Goal: Task Accomplishment & Management: Complete application form

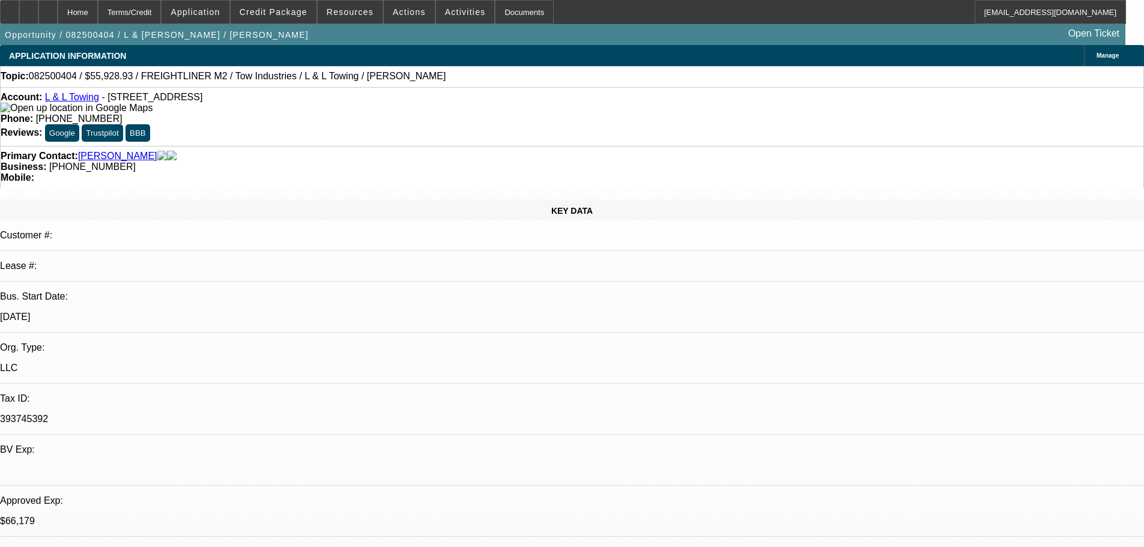
select select "0"
select select "2"
select select "0.1"
select select "4"
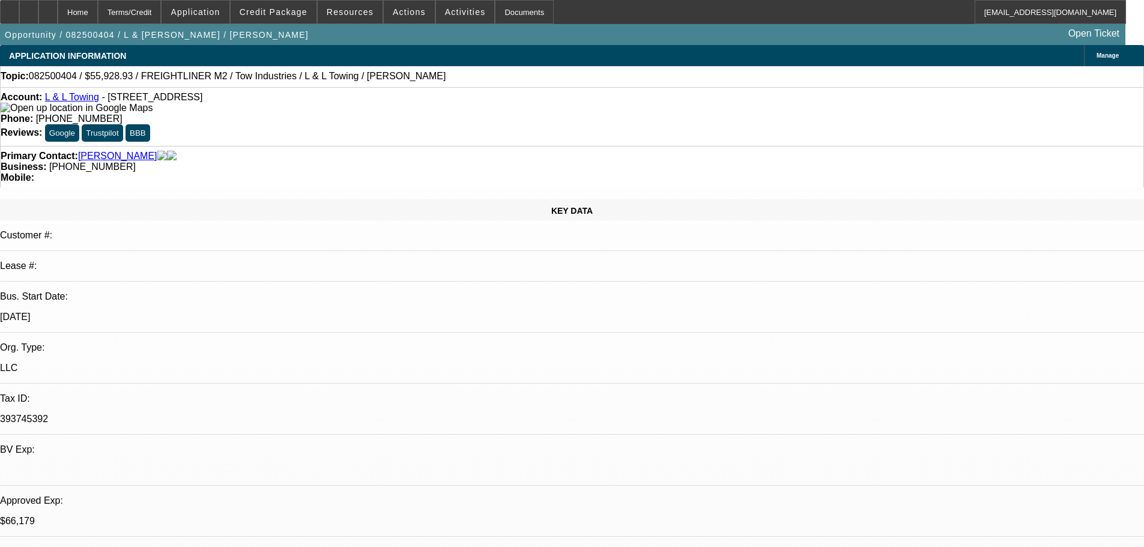
select select "0"
select select "2"
select select "0.1"
select select "4"
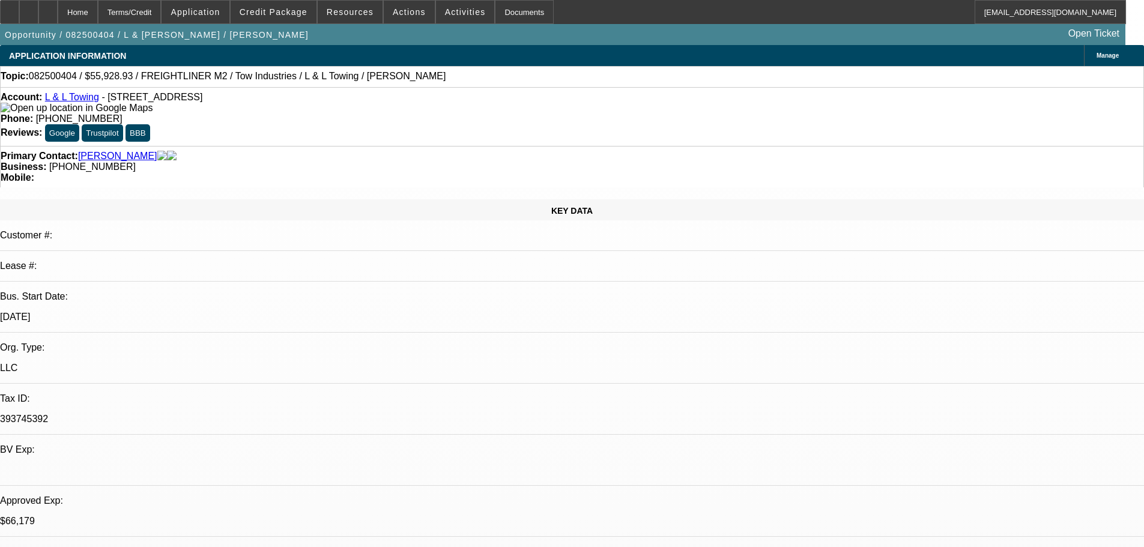
select select "0"
select select "2"
select select "0.1"
select select "4"
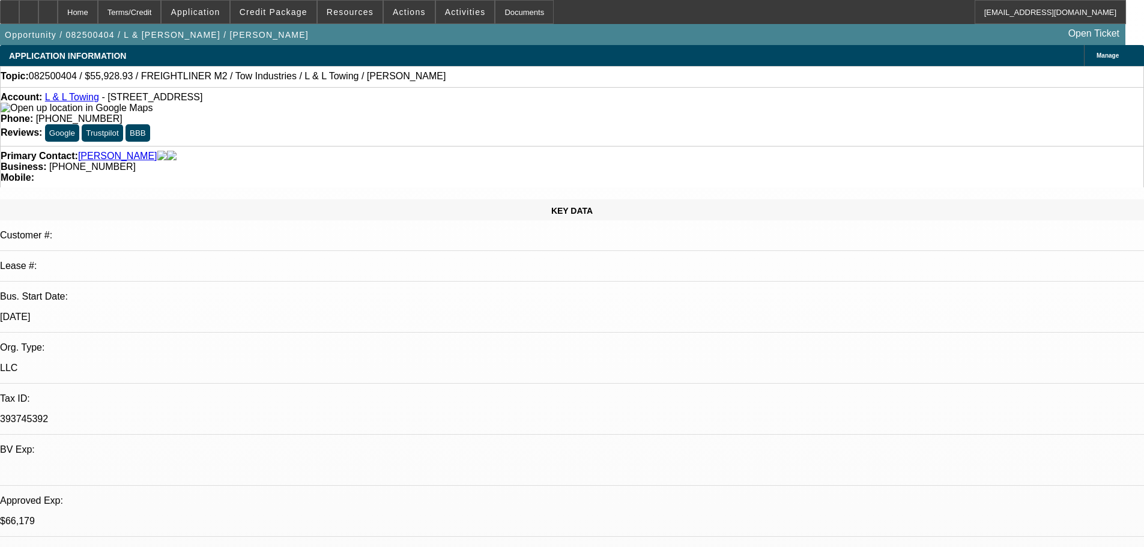
select select "0"
select select "2"
select select "0.1"
select select "4"
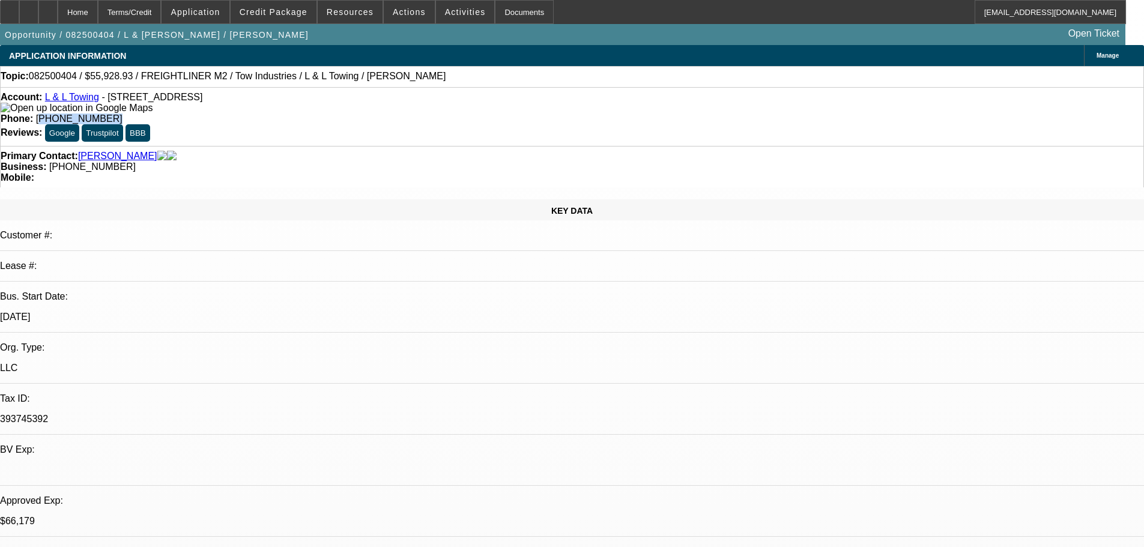
click at [82, 99] on link "L & L Towing" at bounding box center [72, 97] width 54 height 10
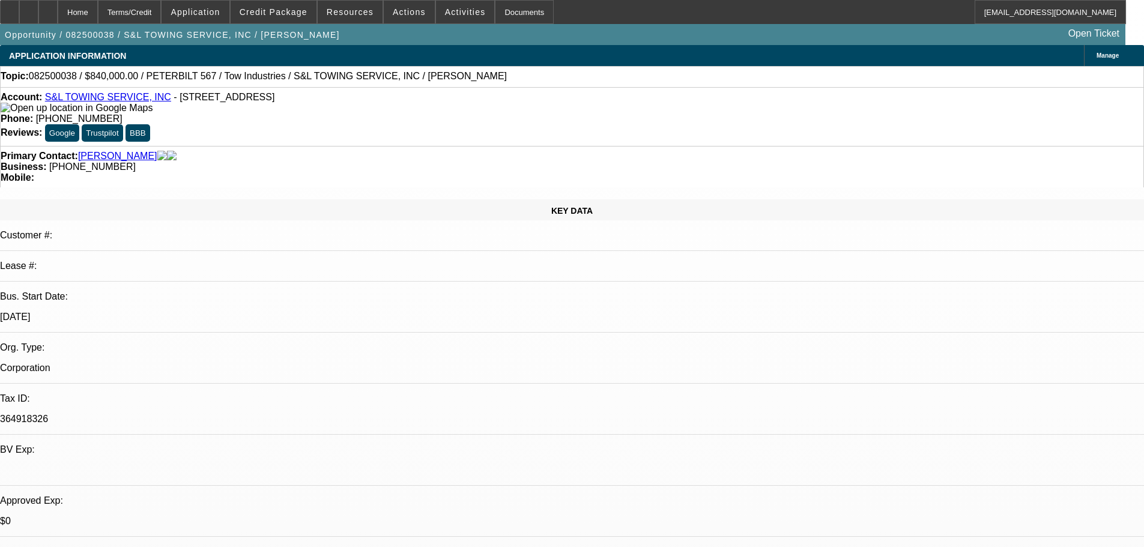
select select "0"
select select "2"
select select "0.1"
select select "4"
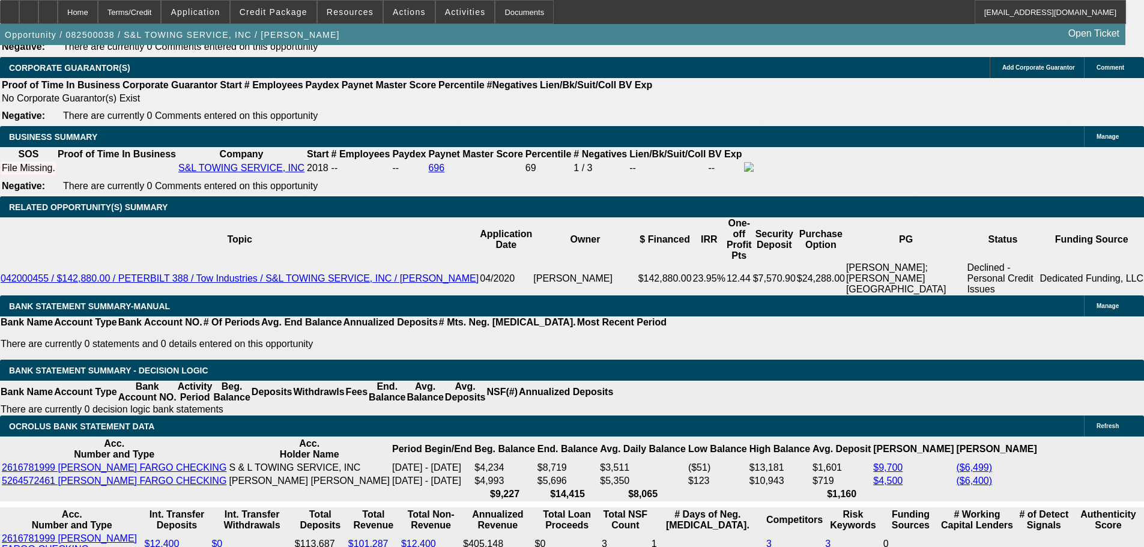
scroll to position [1868, 0]
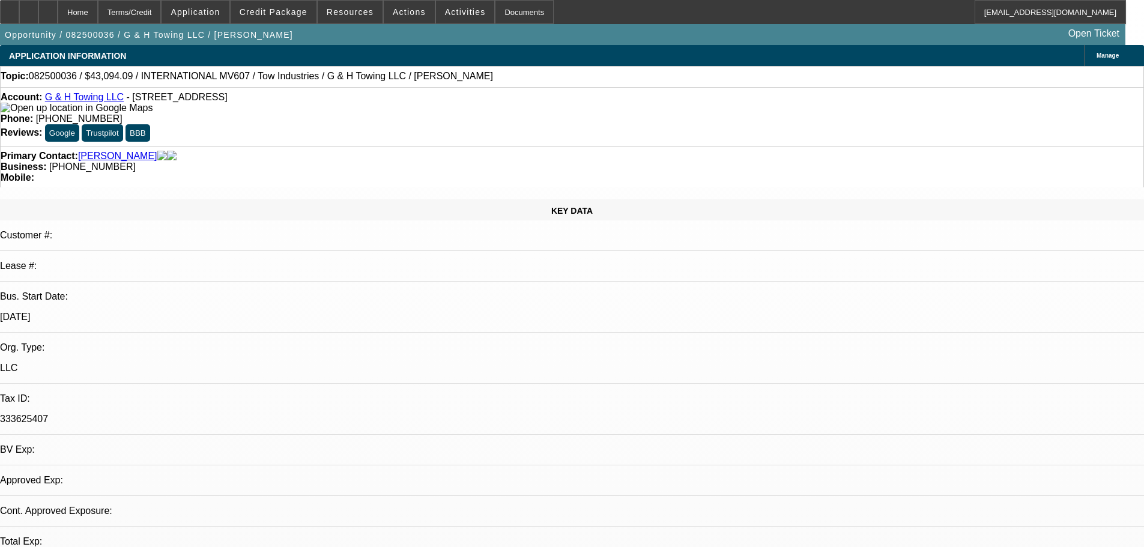
select select "0"
select select "2"
select select "0.1"
select select "4"
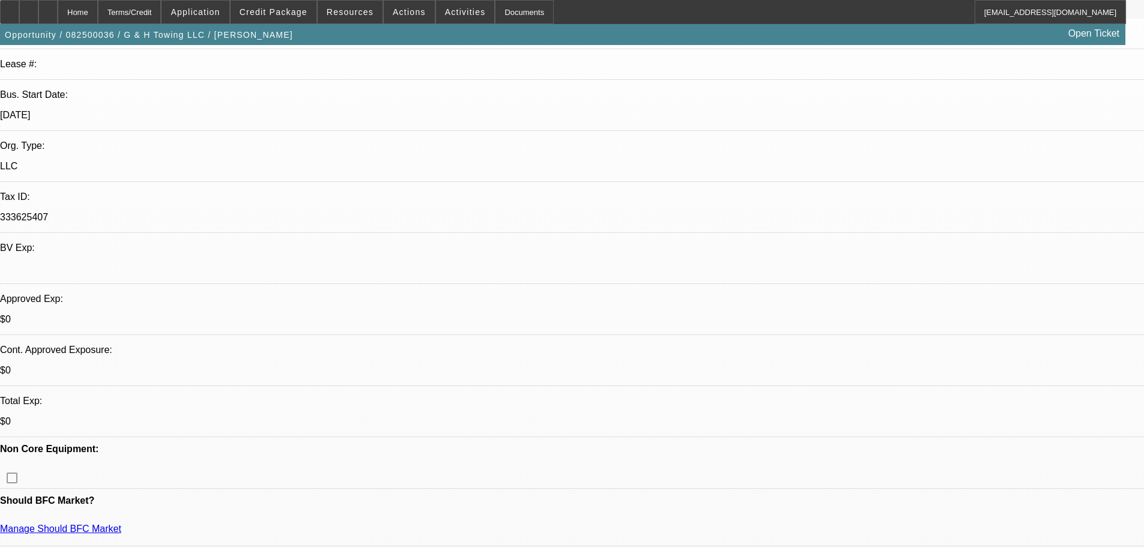
scroll to position [240, 0]
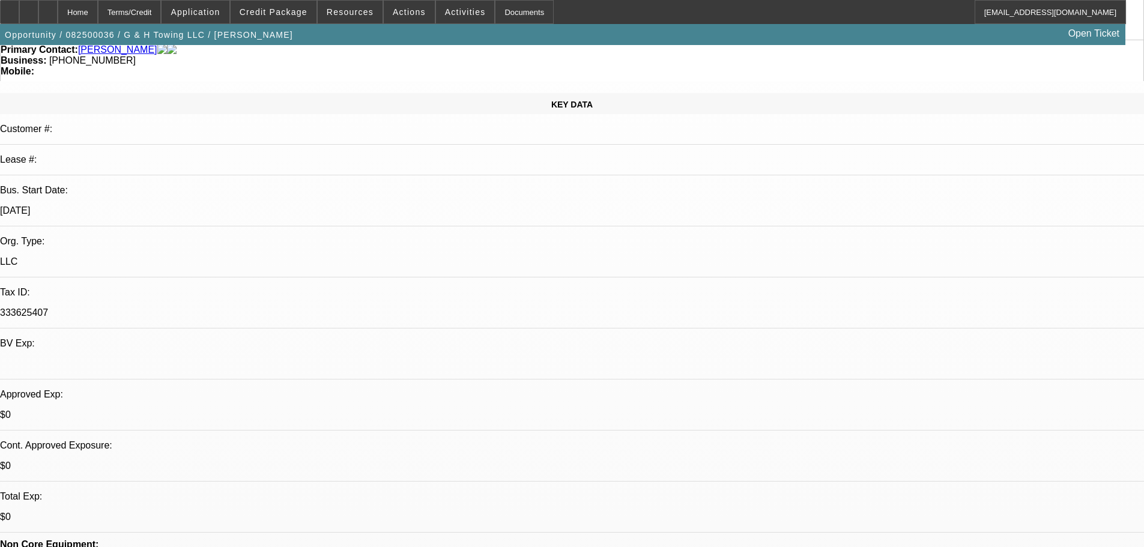
scroll to position [0, 0]
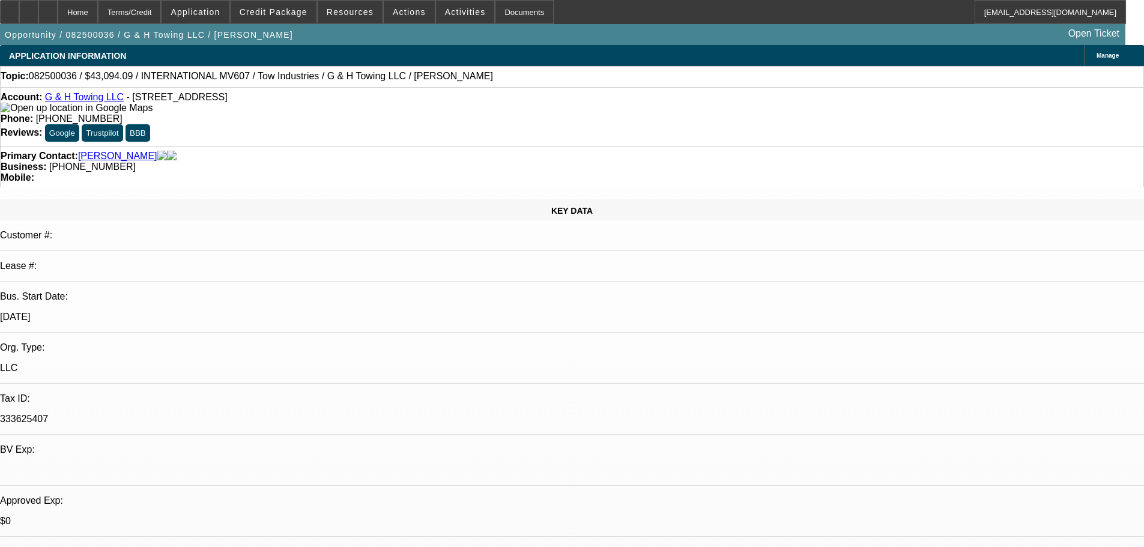
click at [86, 100] on link "G & H Towing LLC" at bounding box center [84, 97] width 79 height 10
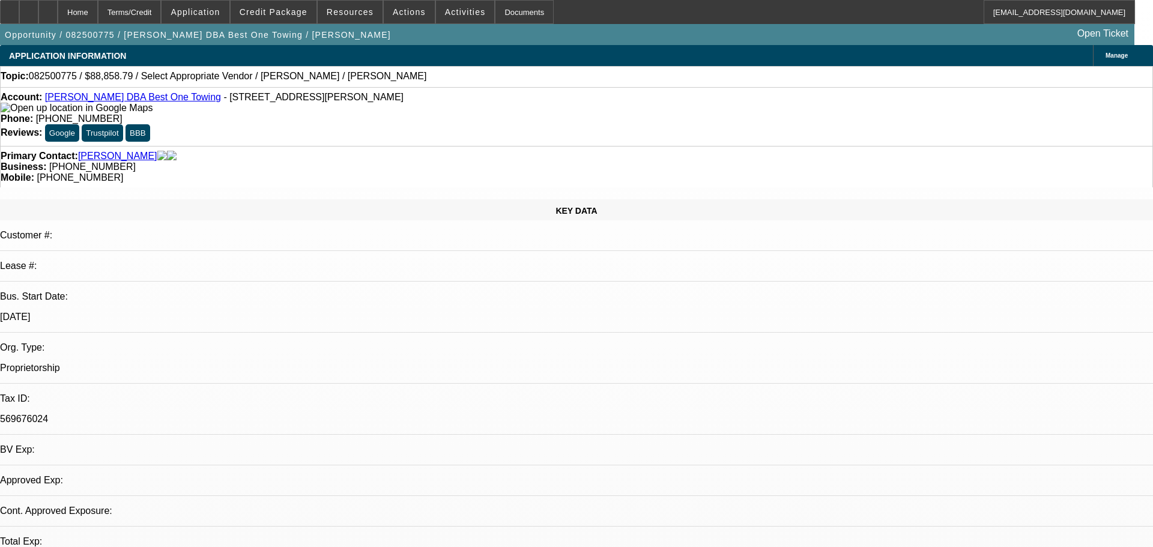
select select "0"
select select "2"
select select "0.1"
select select "4"
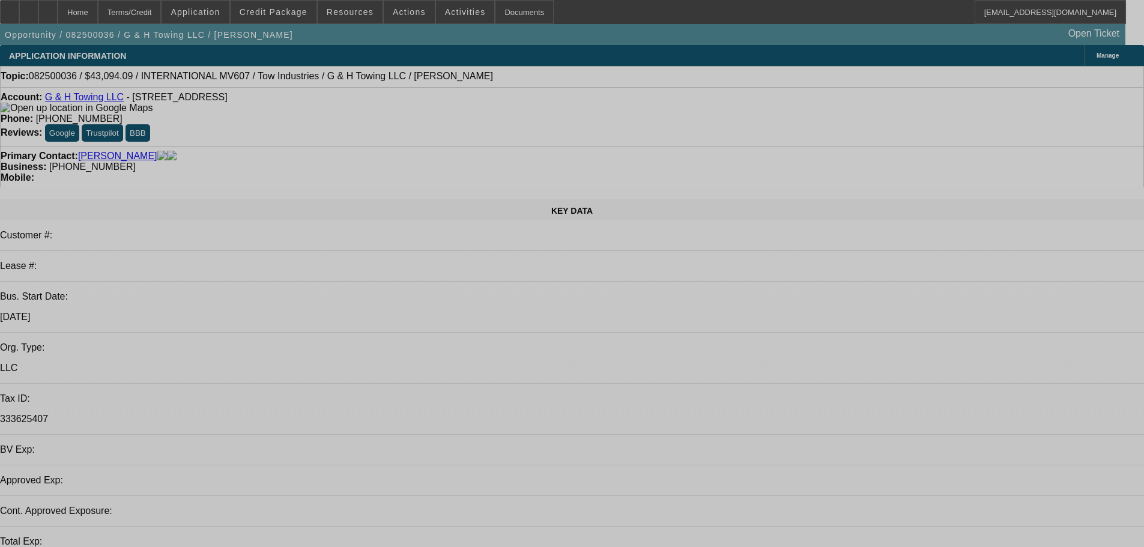
select select "0"
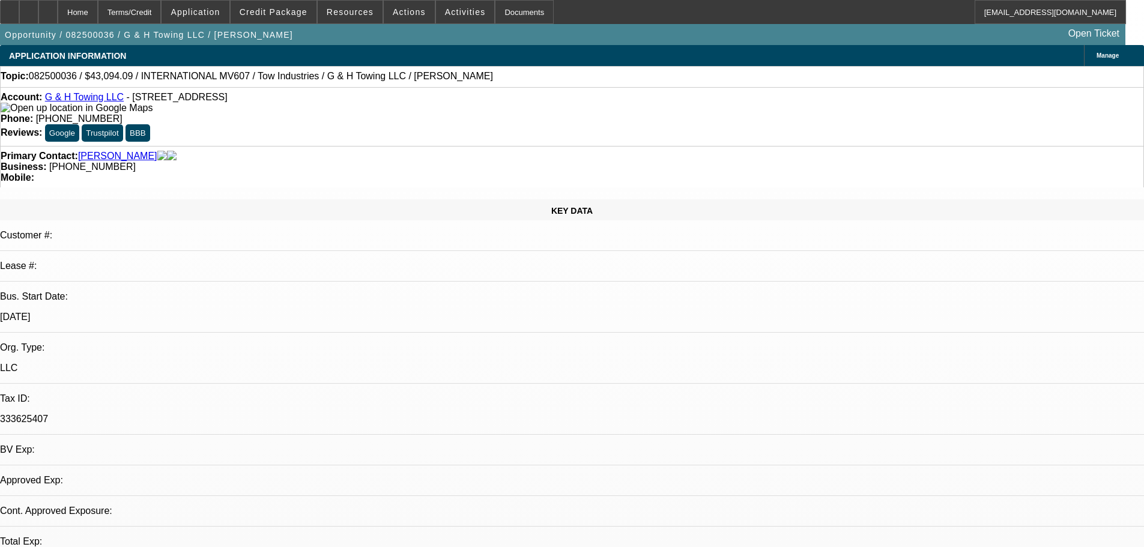
select select "2"
select select "0.1"
select select "4"
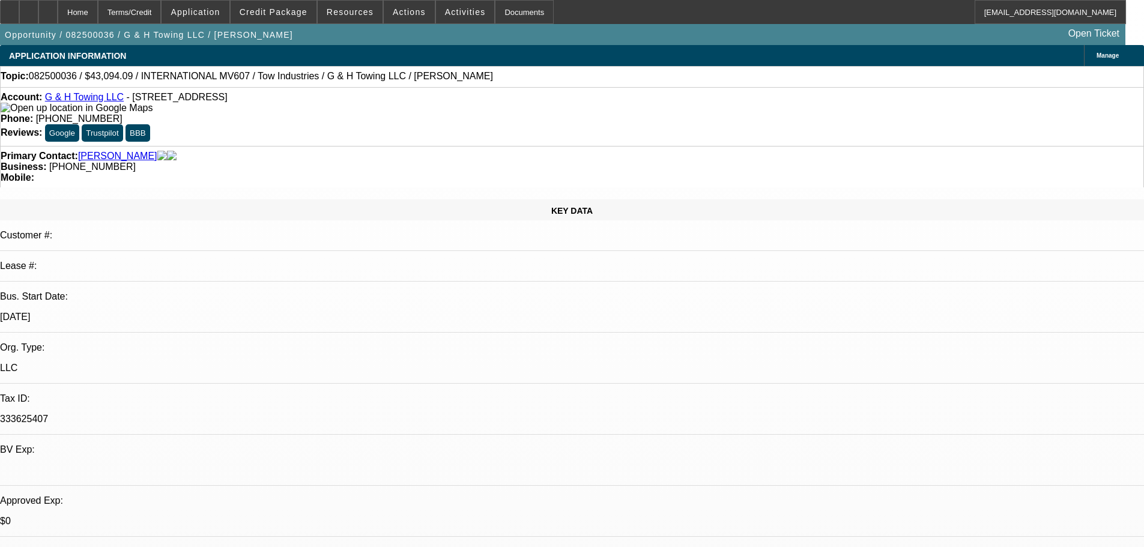
click at [76, 102] on link "G & H Towing LLC" at bounding box center [84, 97] width 79 height 10
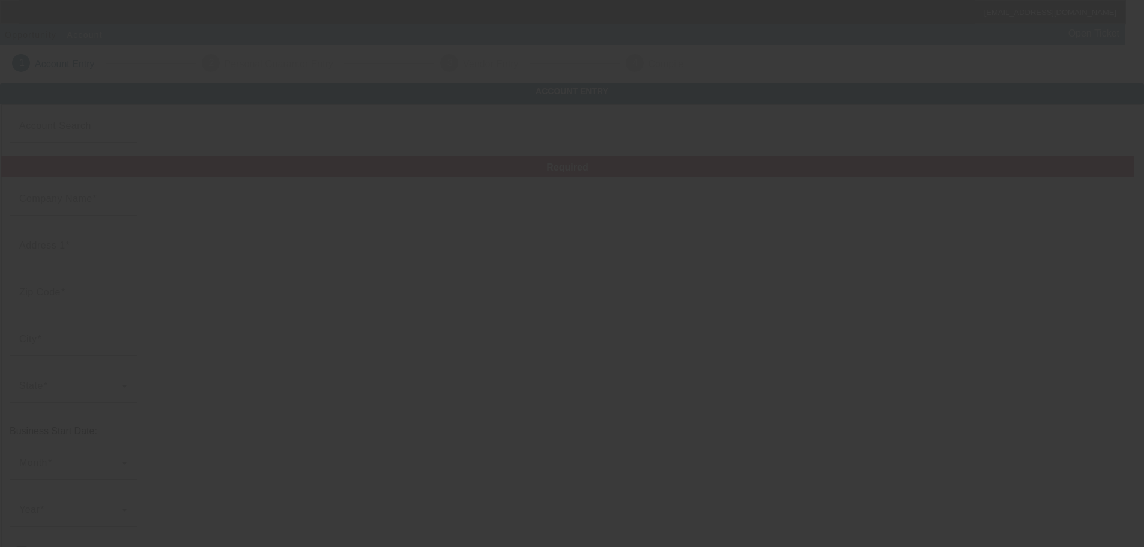
type input "Ajs Towing"
type input "[STREET_ADDRESS]"
type input "32935"
type input "[GEOGRAPHIC_DATA]"
type input "[PHONE_NUMBER]"
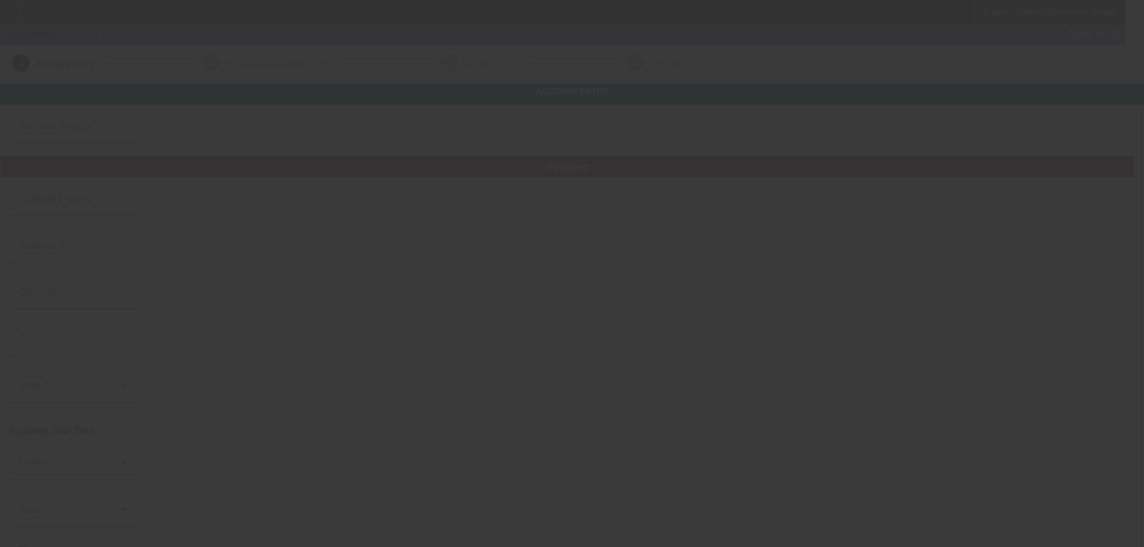
type input "[EMAIL_ADDRESS][DOMAIN_NAME]"
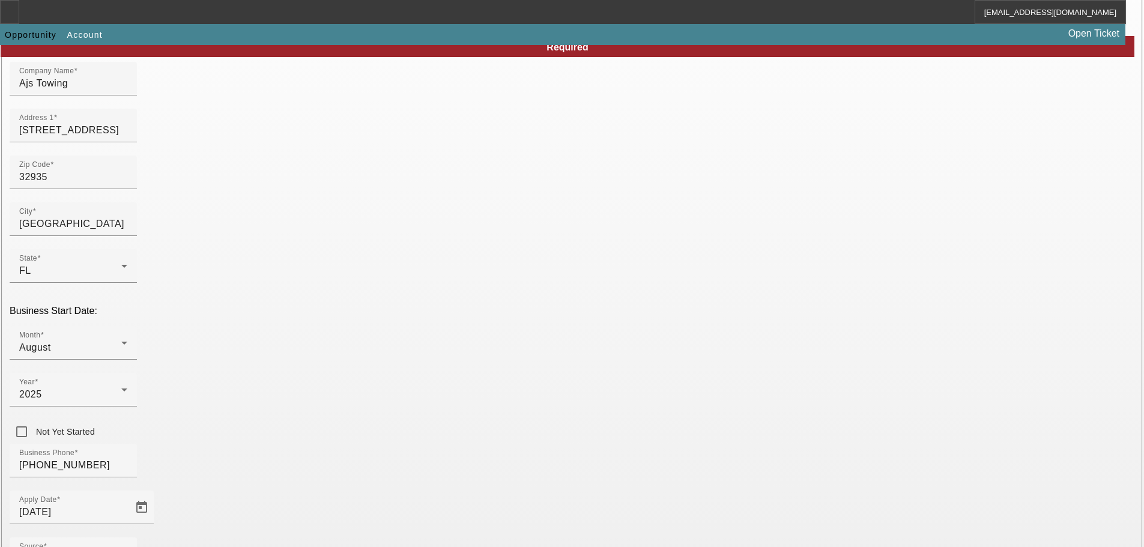
scroll to position [211, 0]
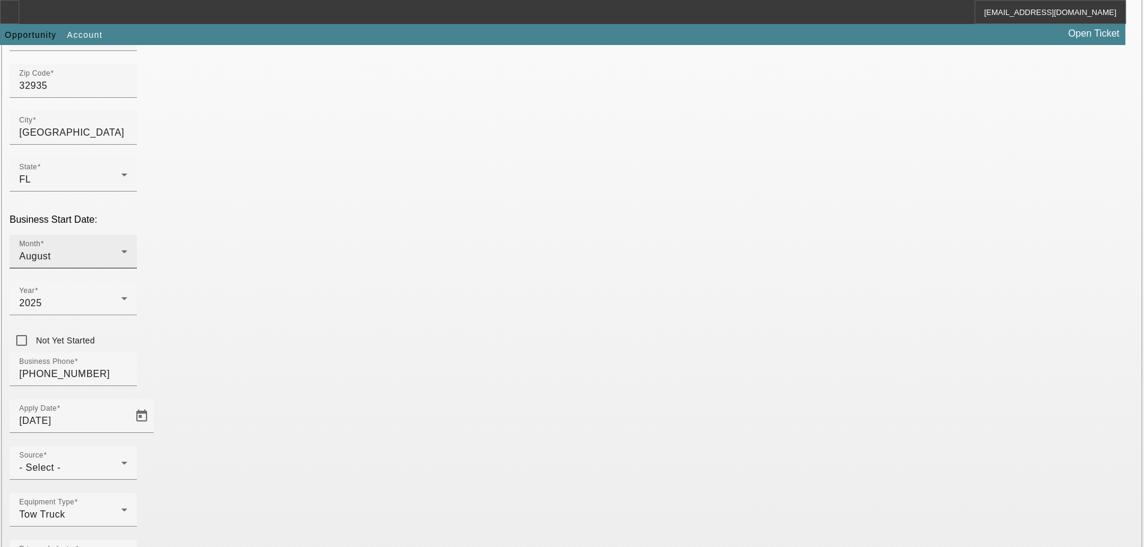
click at [121, 249] on div "August" at bounding box center [70, 256] width 102 height 14
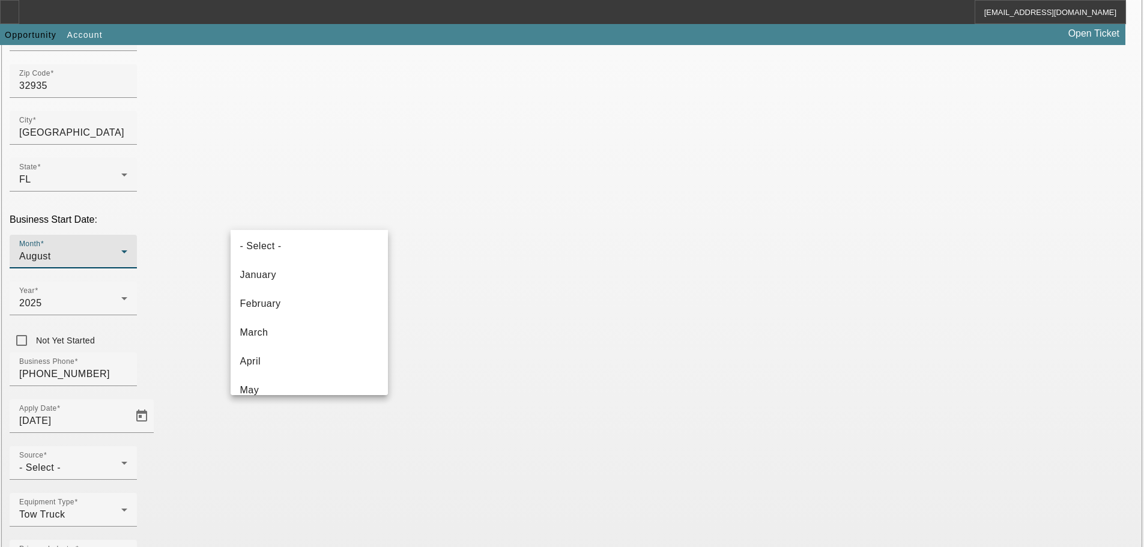
scroll to position [0, 0]
click at [319, 281] on mat-option "January" at bounding box center [309, 278] width 157 height 29
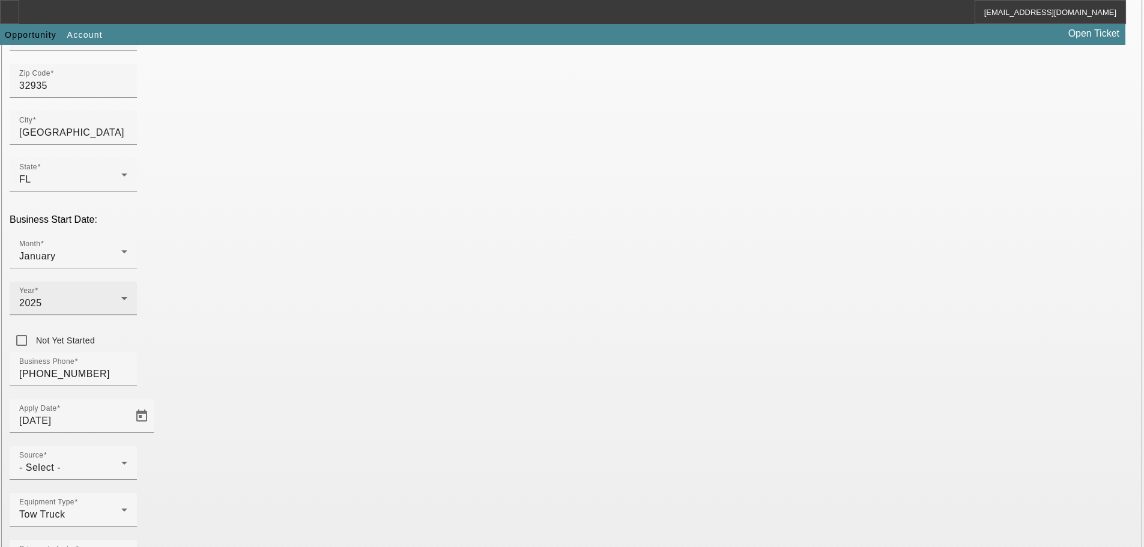
click at [127, 282] on div "Year 2025" at bounding box center [73, 299] width 108 height 34
click at [435, 370] on span "2024" at bounding box center [427, 364] width 23 height 14
click at [537, 352] on div "Business Phone (321) 376-3548" at bounding box center [572, 375] width 1125 height 47
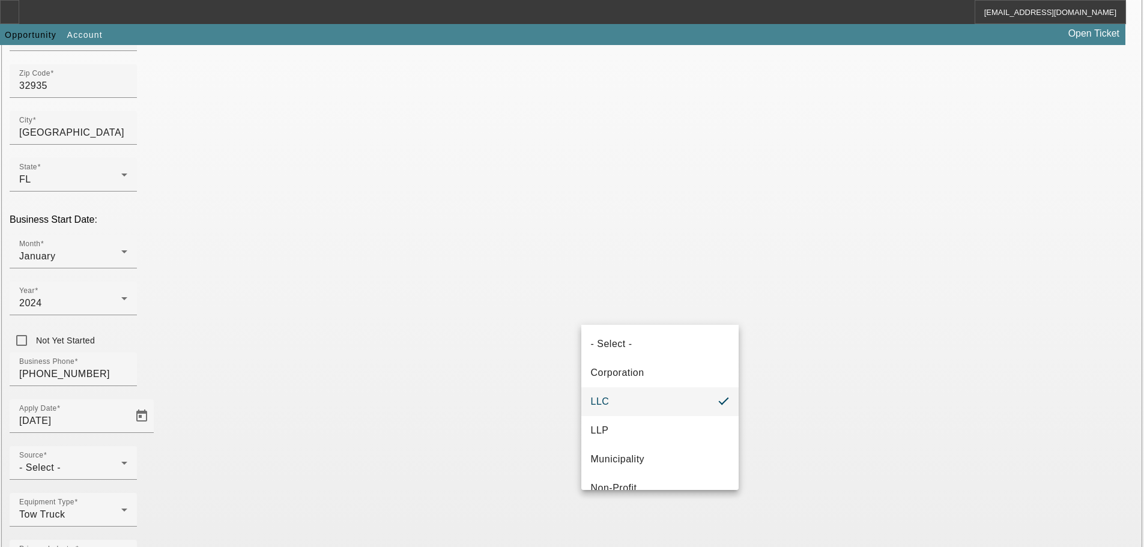
click at [790, 267] on div at bounding box center [572, 273] width 1144 height 547
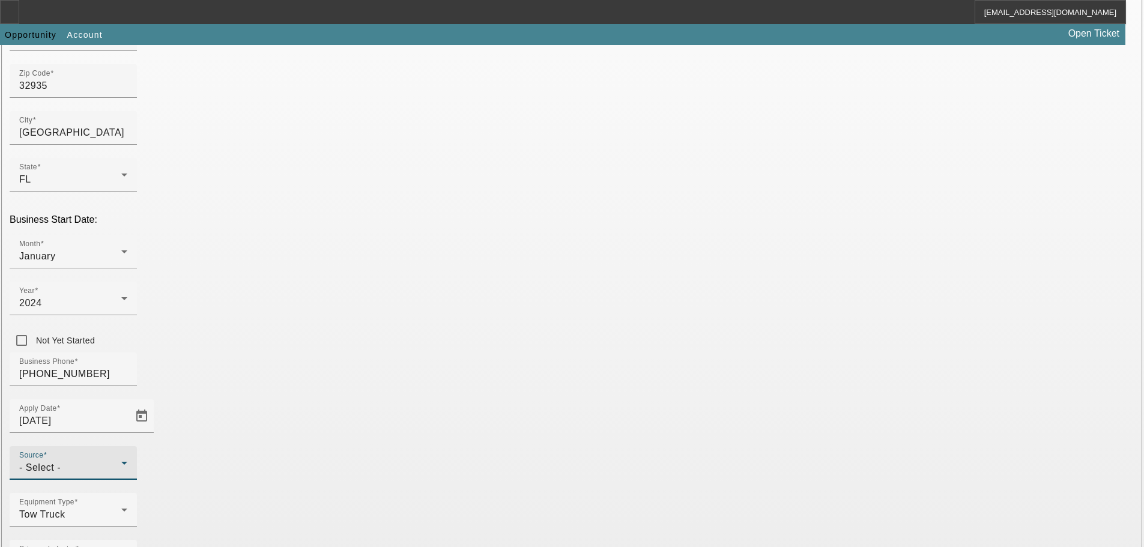
click at [121, 461] on div "- Select -" at bounding box center [70, 468] width 102 height 14
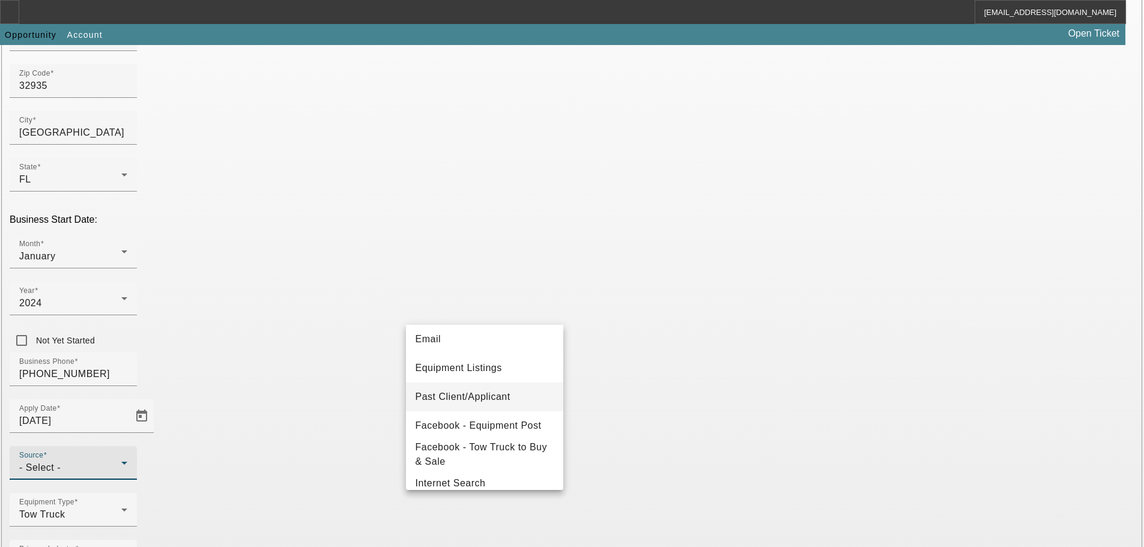
scroll to position [240, 0]
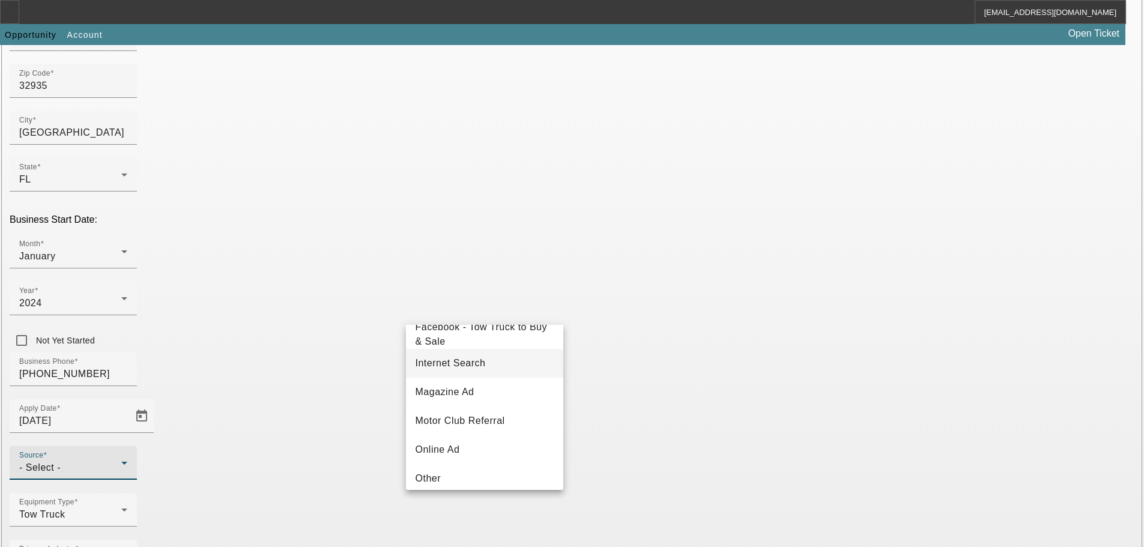
click at [498, 362] on mat-option "Internet Search" at bounding box center [484, 363] width 157 height 29
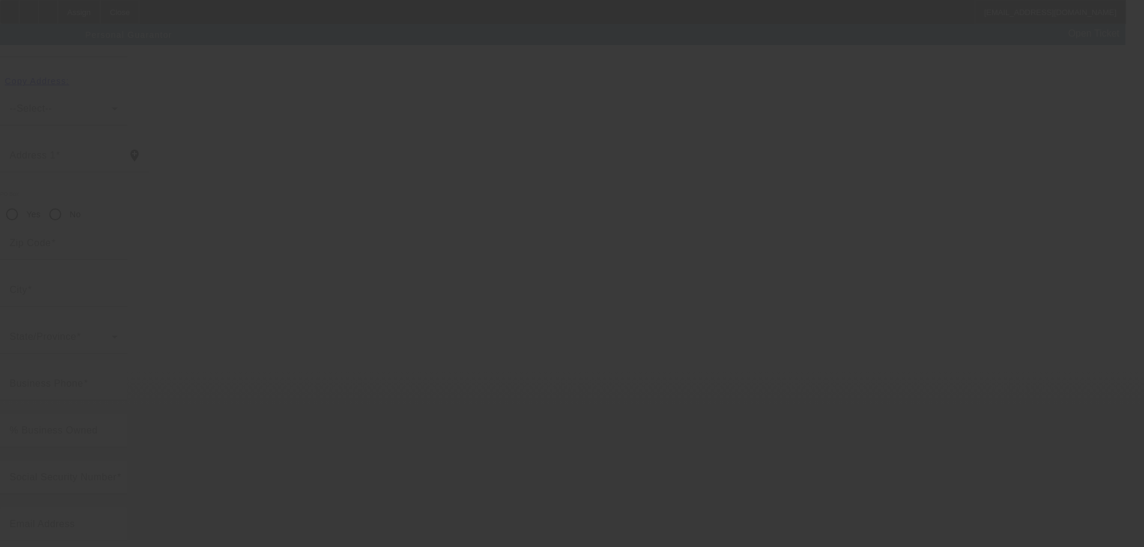
scroll to position [41, 0]
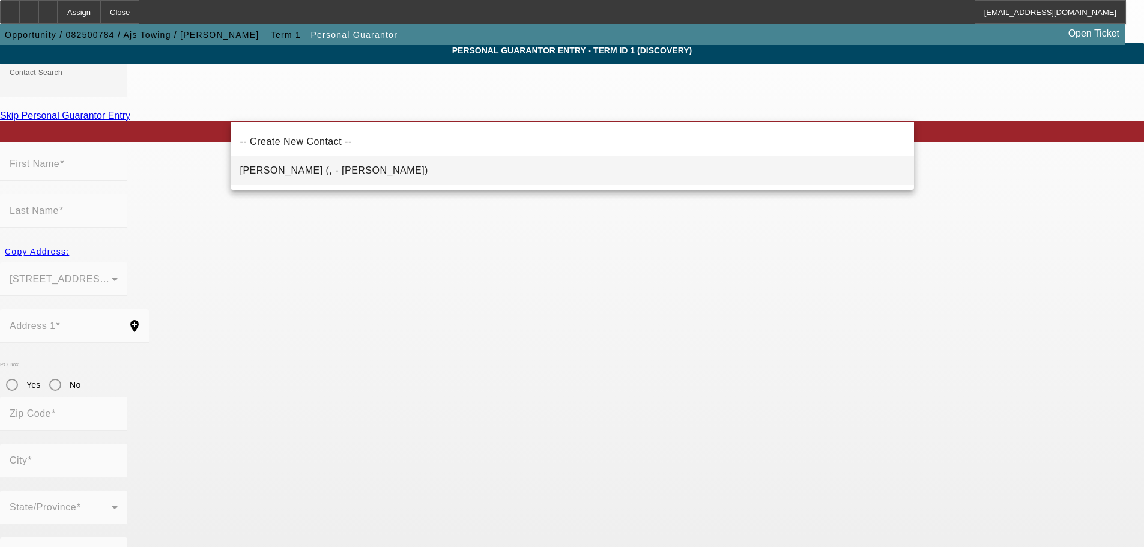
click at [316, 175] on span "Vigliotti, Alex (, - Ajs Towing)" at bounding box center [334, 170] width 188 height 14
type input "Vigliotti, Alex (, - Ajs Towing)"
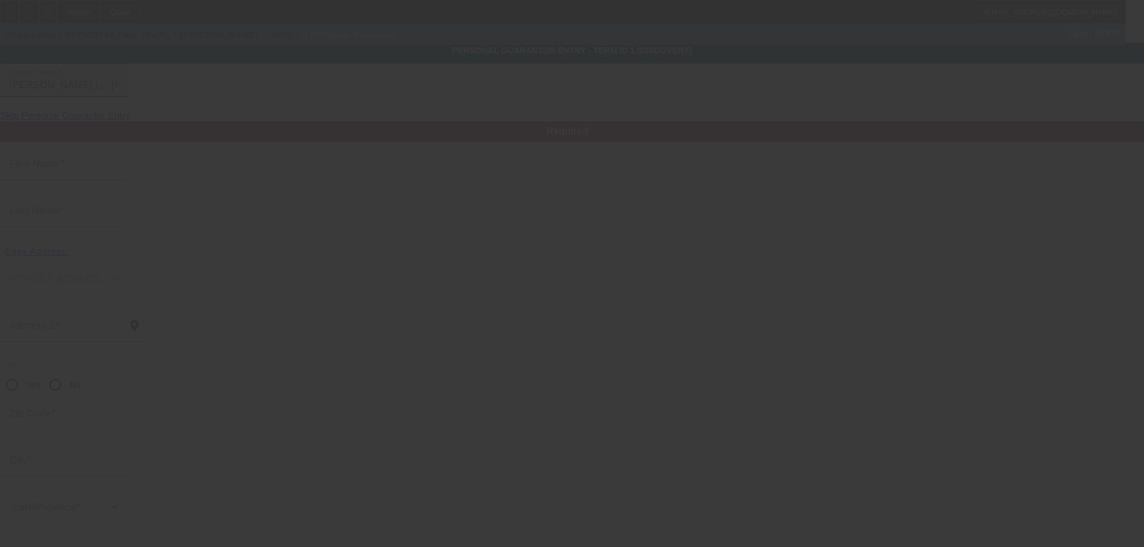
type input "Alex"
type input "Vigliotti"
radio input "true"
type input "alexps4bck@gmail.com"
type input "(321) 376-3548"
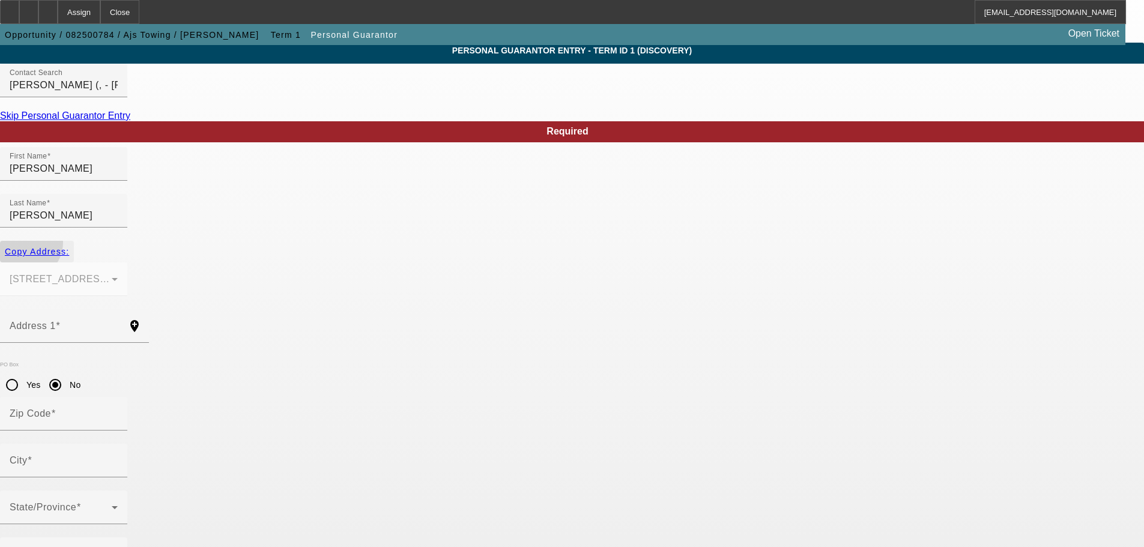
click at [74, 241] on button "Copy Address:" at bounding box center [37, 252] width 74 height 22
type input "4363 Barnesdale Dr"
radio input "false"
type input "32935"
type input "Melbourne"
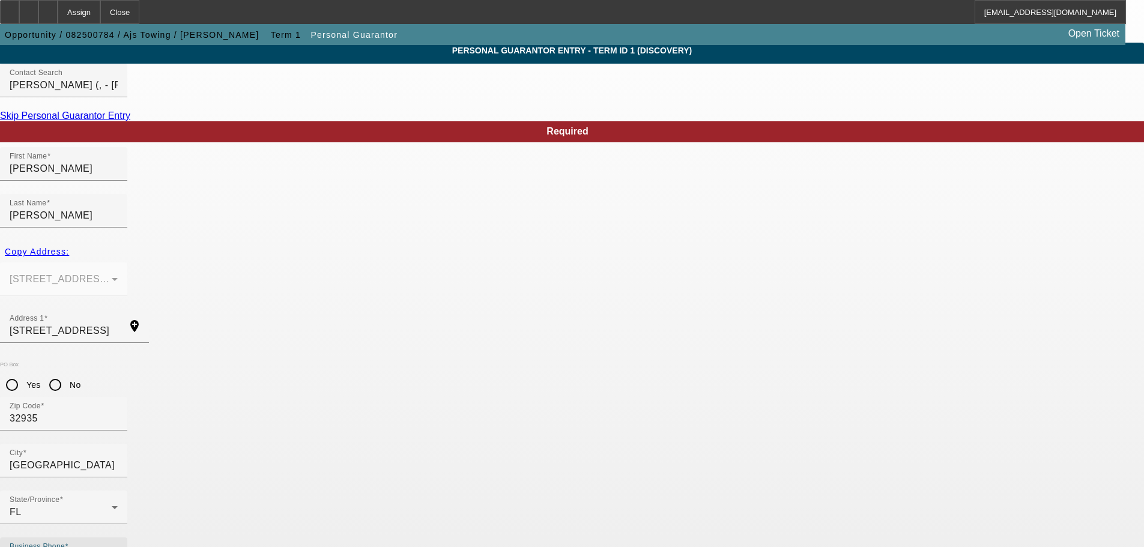
paste input "(321) 376-3548"
type input "(321) 376-3548"
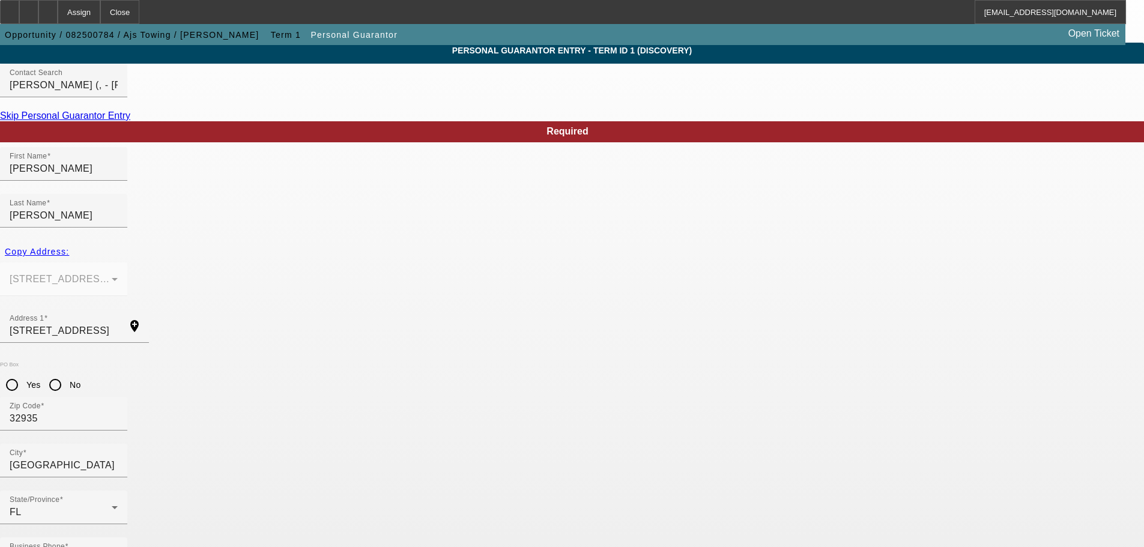
type input "100"
paste input "707-56-2163"
type input "707-56-2163"
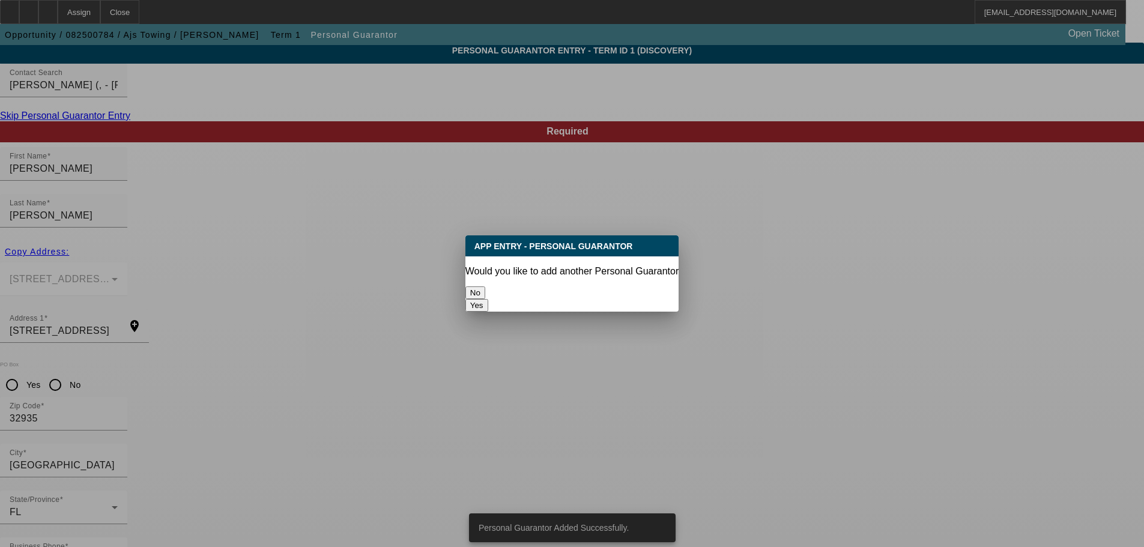
scroll to position [0, 0]
click at [485, 286] on button "No" at bounding box center [475, 292] width 20 height 13
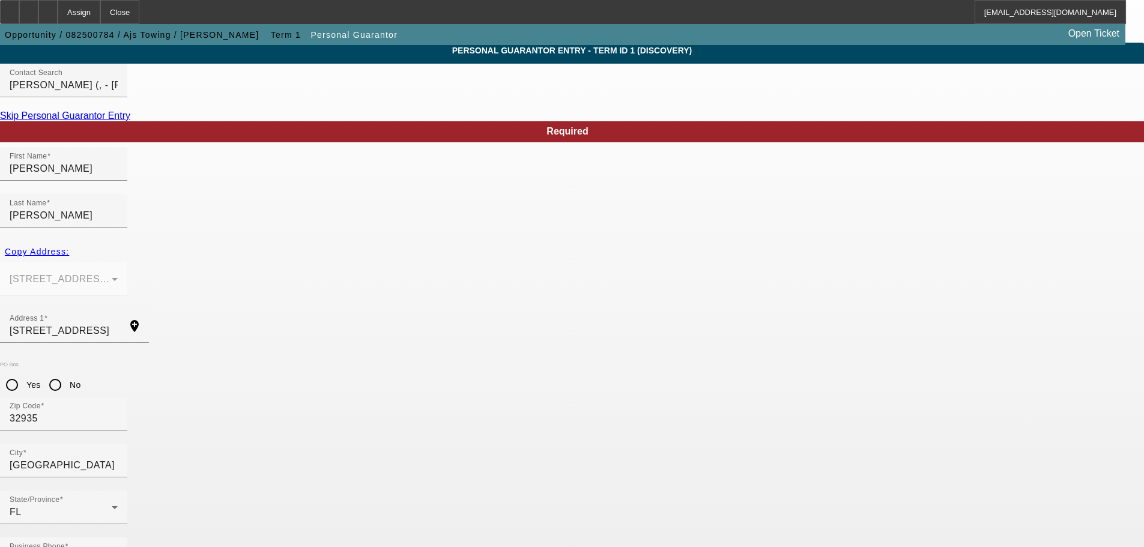
scroll to position [41, 0]
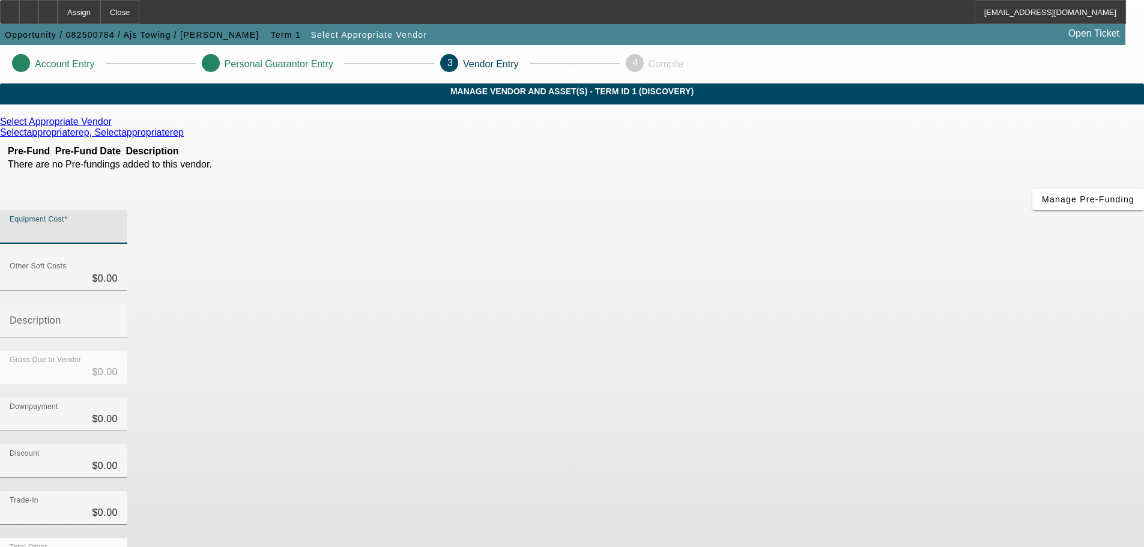
click at [118, 225] on input "Equipment Cost" at bounding box center [64, 232] width 108 height 14
type input "1"
type input "$1.00"
type input "16"
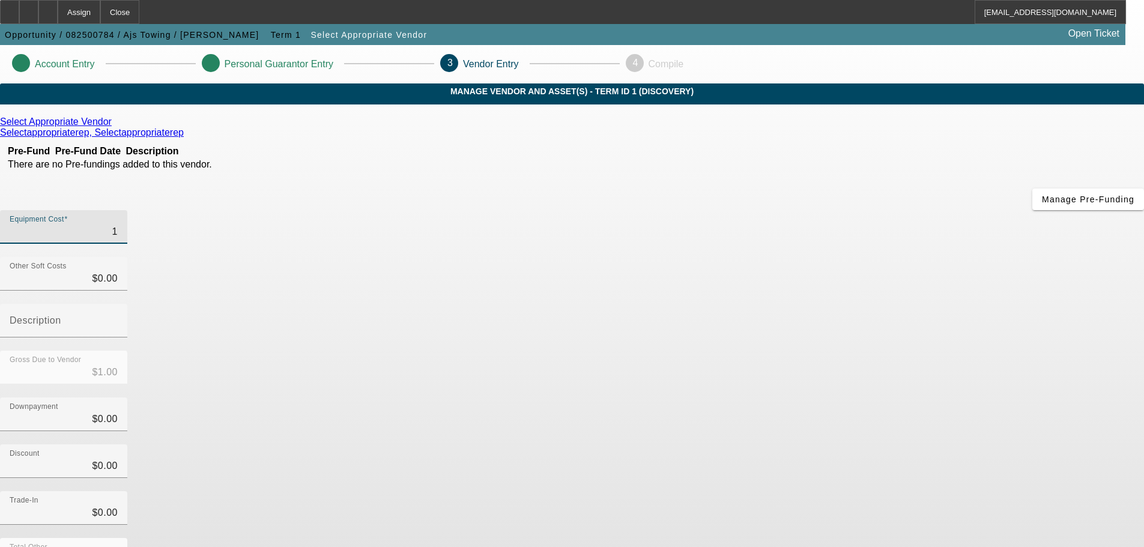
type input "$16.00"
type input "167"
type input "$167.00"
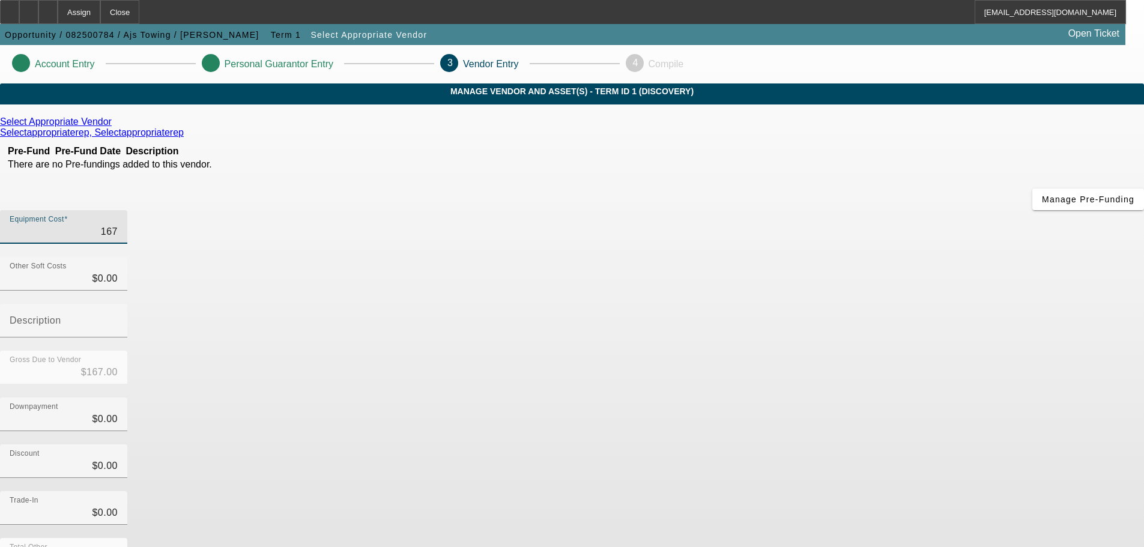
type input "16"
type input "$16.00"
type input "160"
type input "$160.00"
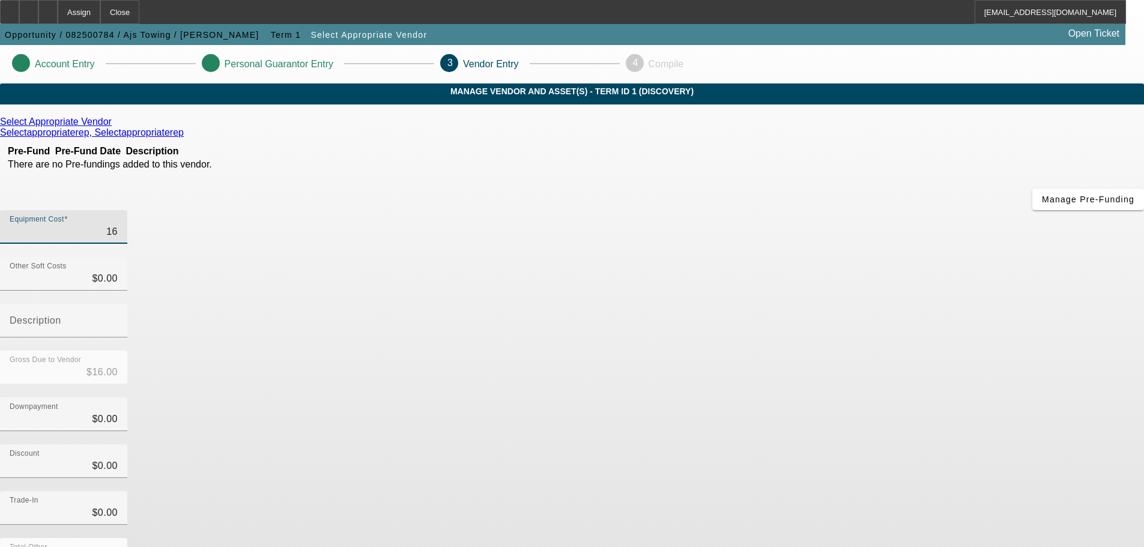
type input "$160.00"
type input "1600"
type input "$1,600.00"
type input "16000"
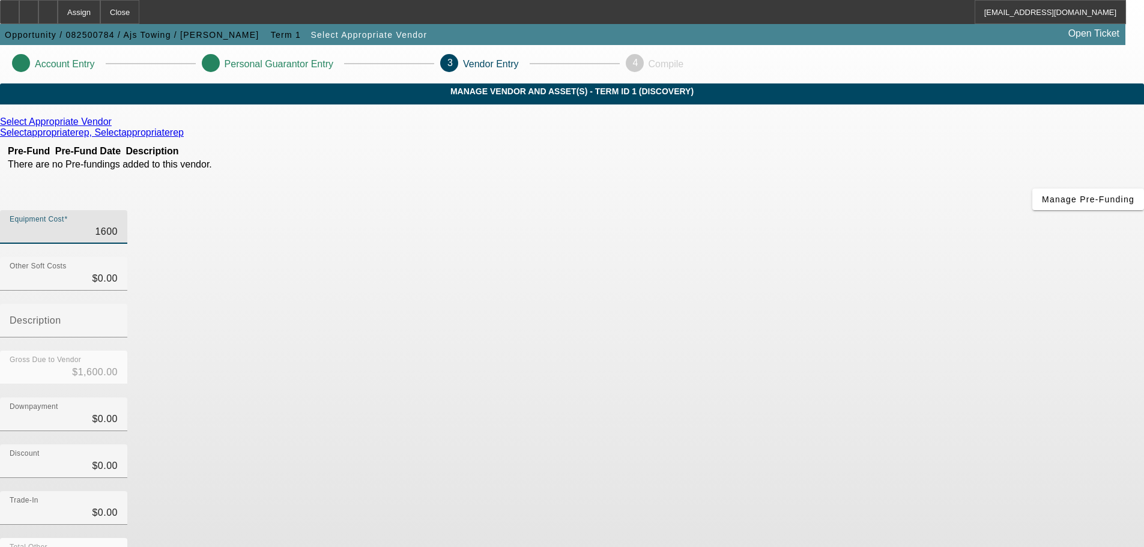
type input "$16,000.00"
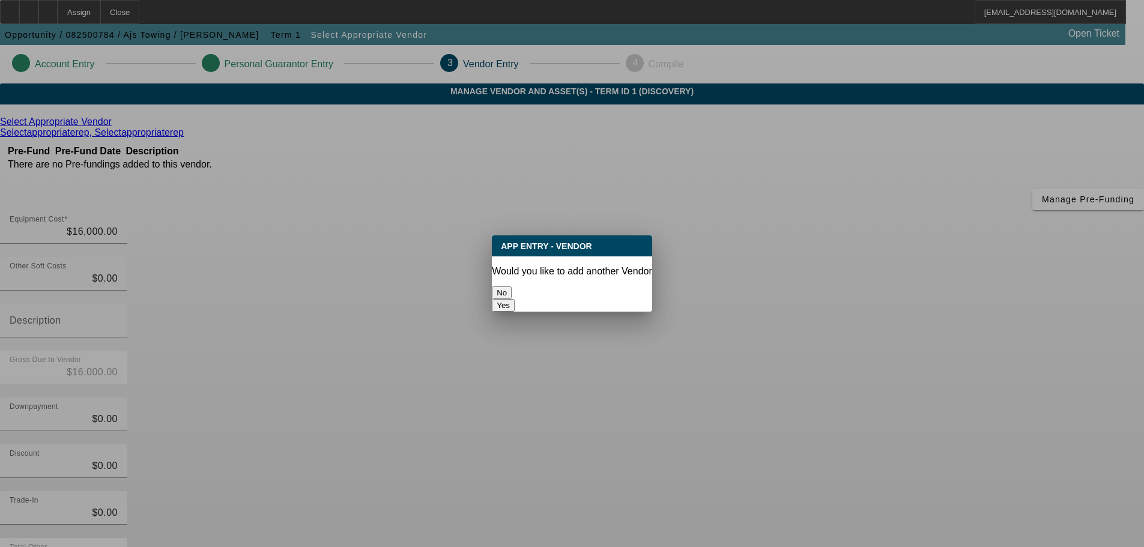
click at [512, 287] on button "No" at bounding box center [502, 292] width 20 height 13
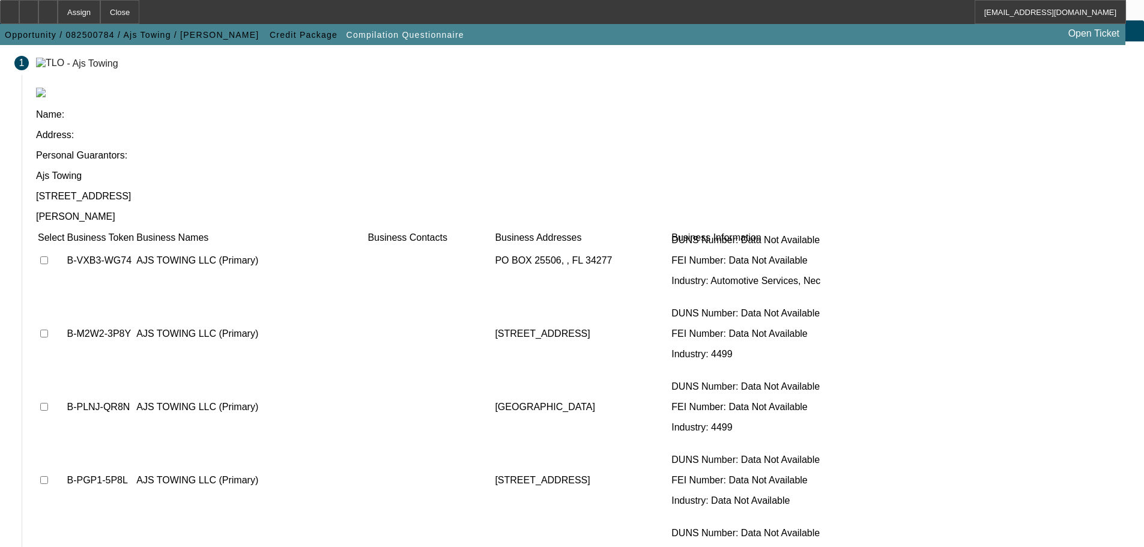
scroll to position [75, 0]
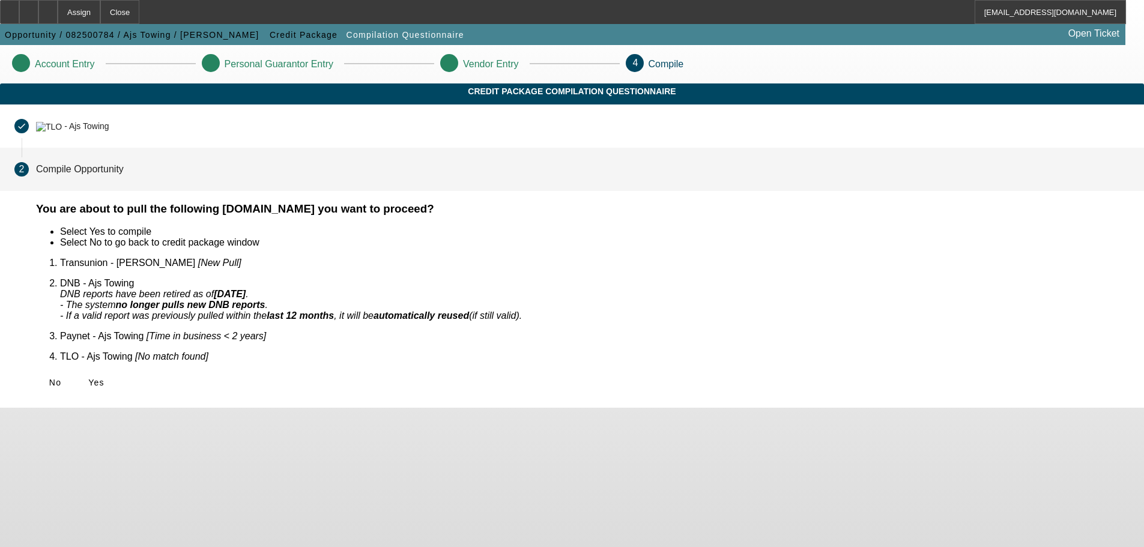
scroll to position [0, 0]
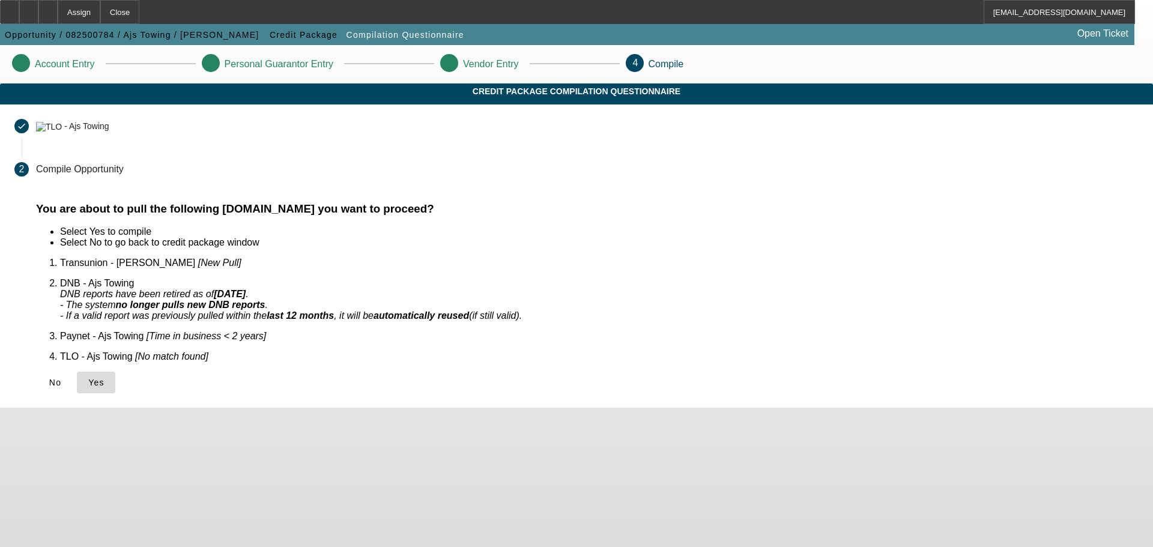
click at [115, 378] on span at bounding box center [96, 382] width 38 height 29
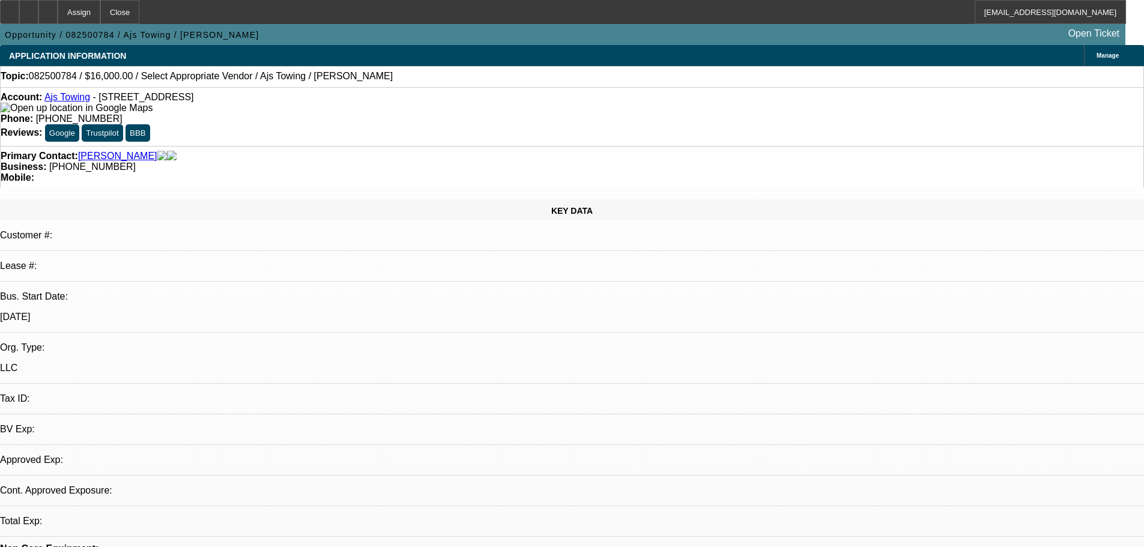
select select "0"
select select "2"
select select "0.1"
select select "1"
select select "2"
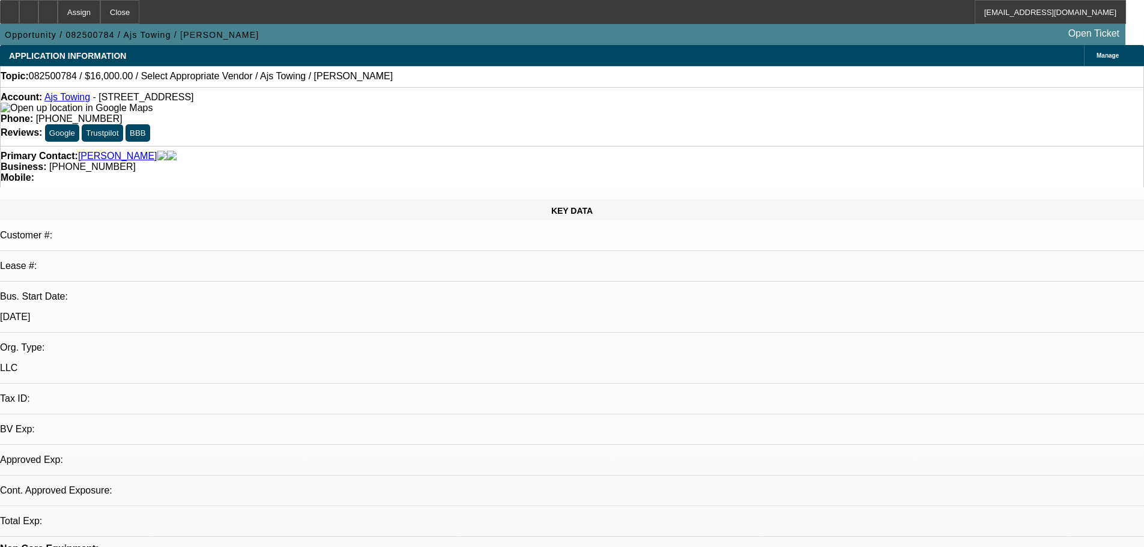
select select "4"
click at [48, 8] on icon at bounding box center [48, 8] width 0 height 0
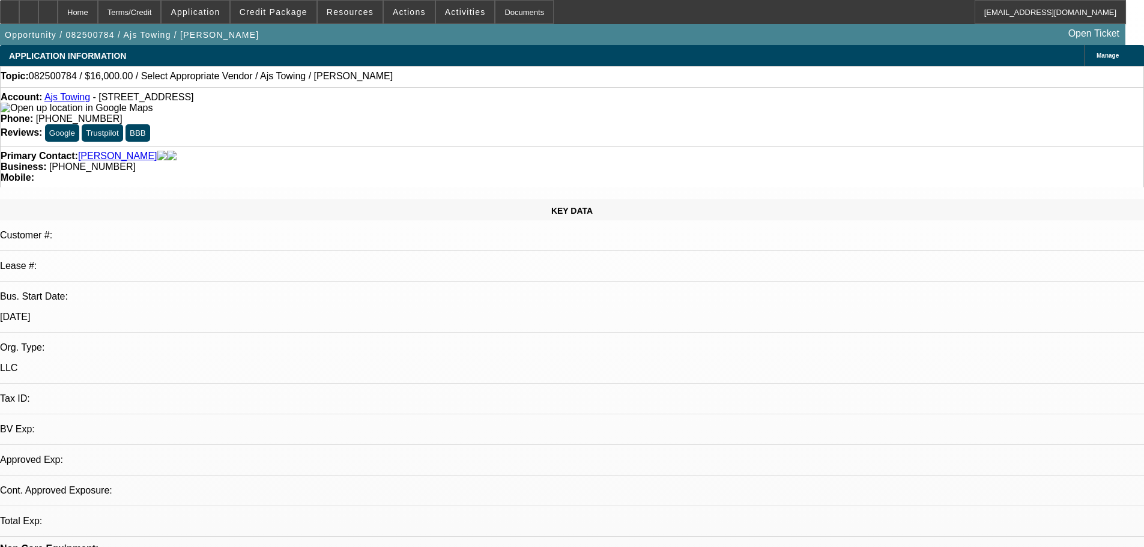
select select "0"
select select "2"
select select "0.1"
select select "4"
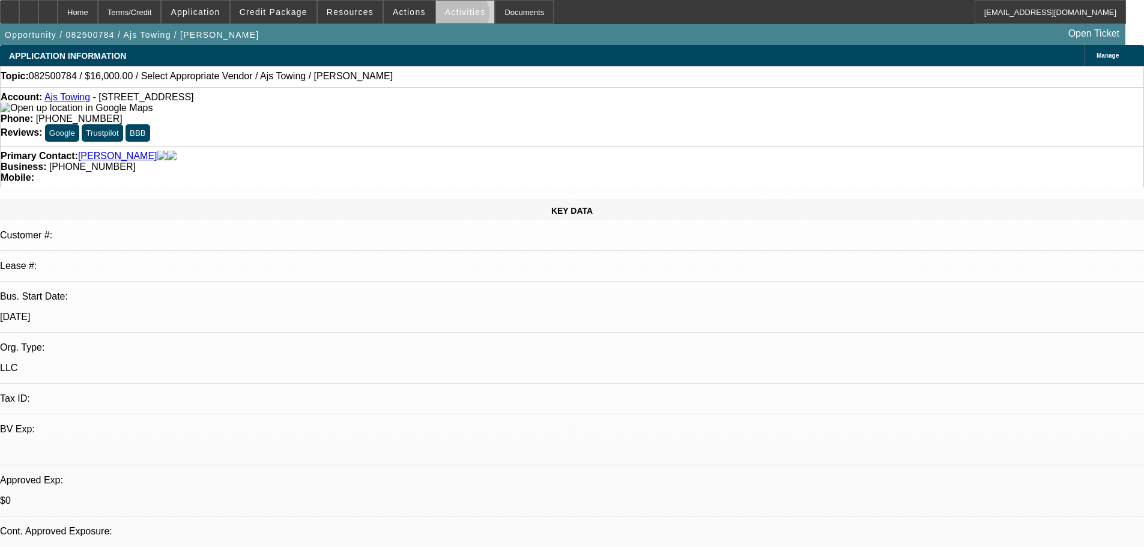
click at [449, 16] on span "Activities" at bounding box center [465, 12] width 41 height 10
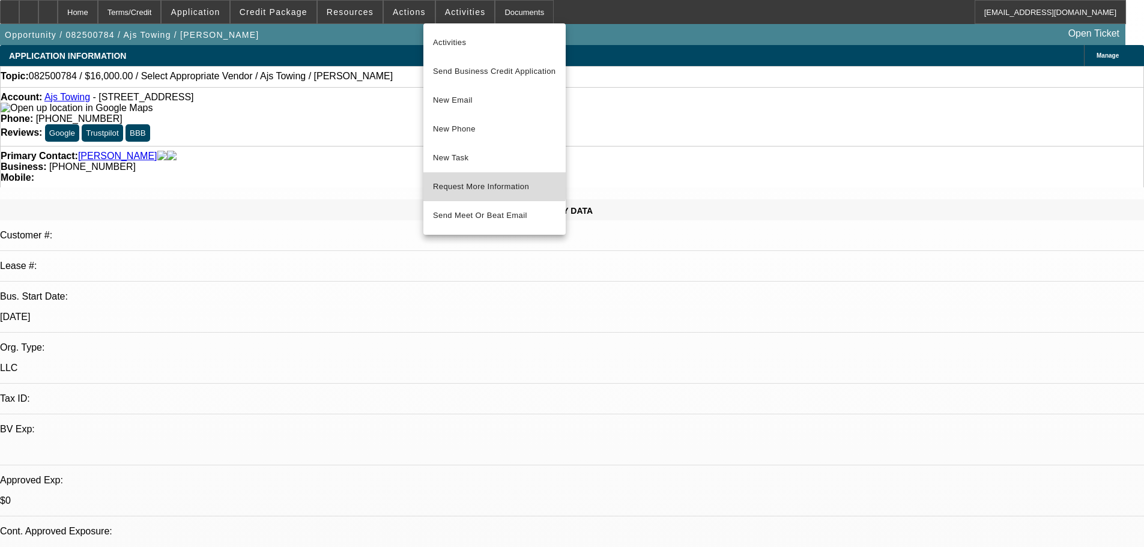
click at [476, 181] on span "Request More Information" at bounding box center [494, 187] width 123 height 14
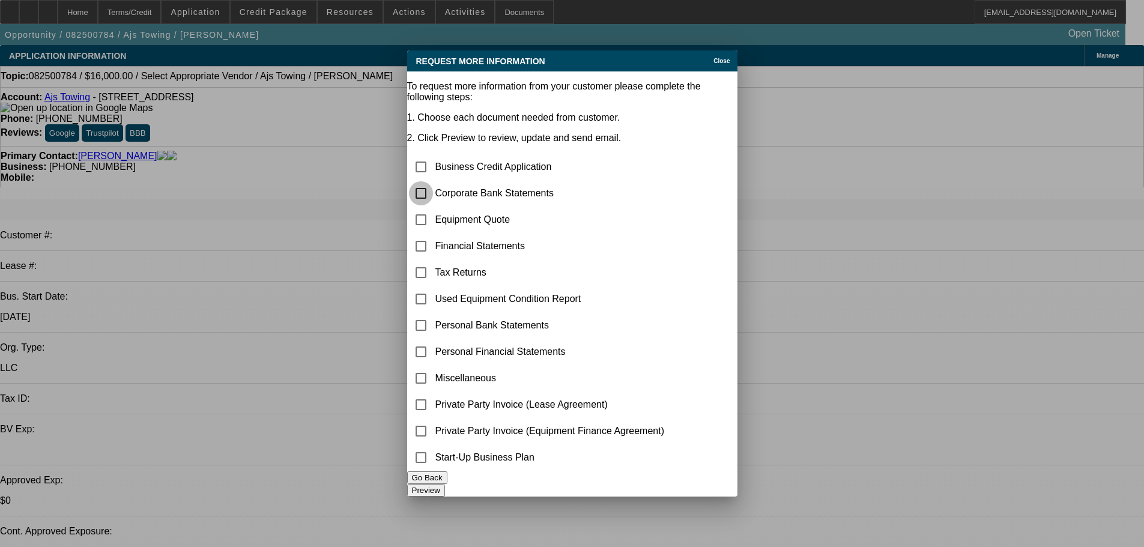
click at [431, 181] on input "checkbox" at bounding box center [421, 193] width 24 height 24
checkbox input "true"
click at [433, 208] on input "checkbox" at bounding box center [421, 220] width 24 height 24
checkbox input "true"
click at [445, 484] on button "Preview" at bounding box center [426, 490] width 38 height 13
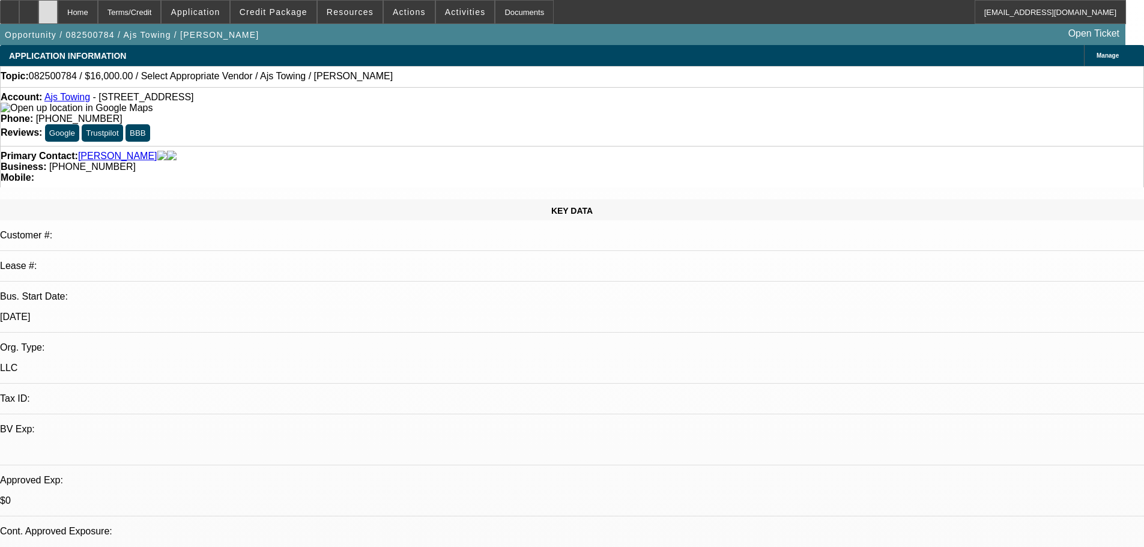
click at [48, 8] on icon at bounding box center [48, 8] width 0 height 0
select select "0"
select select "2"
select select "0.1"
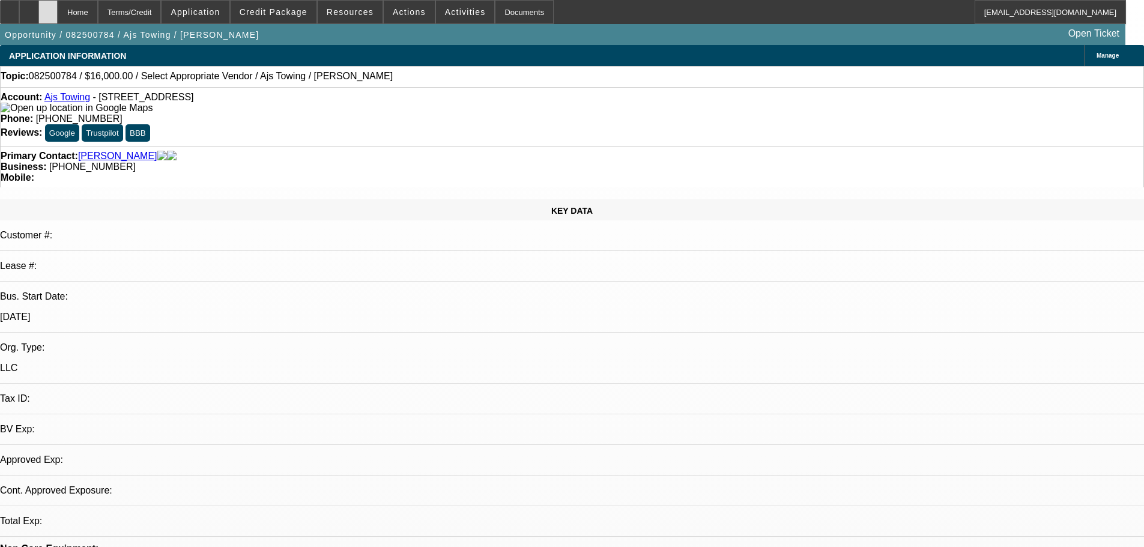
select select "4"
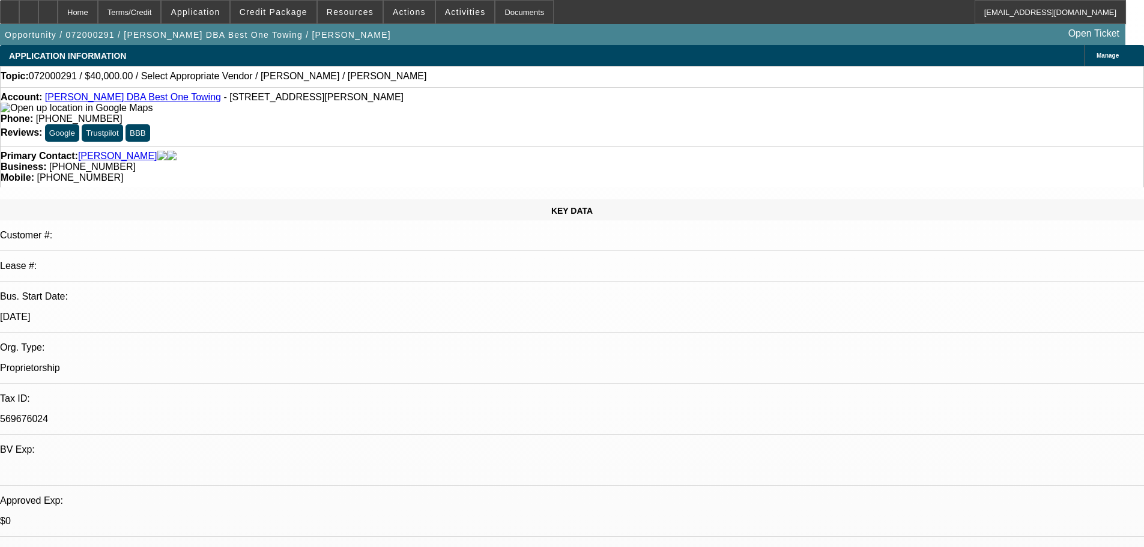
select select "0"
select select "2"
select select "0.1"
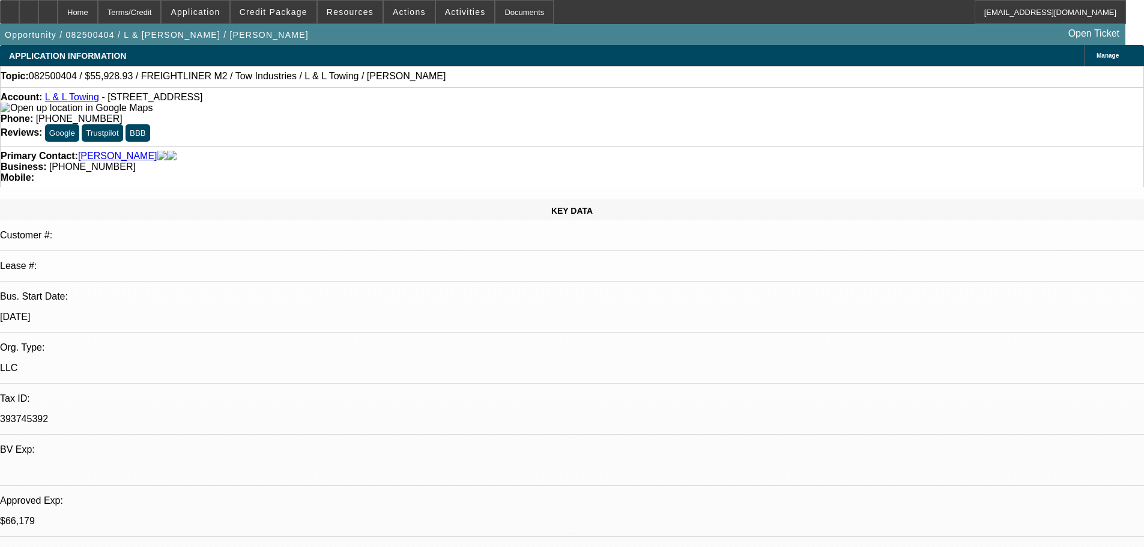
select select "0"
select select "2"
select select "0.1"
select select "4"
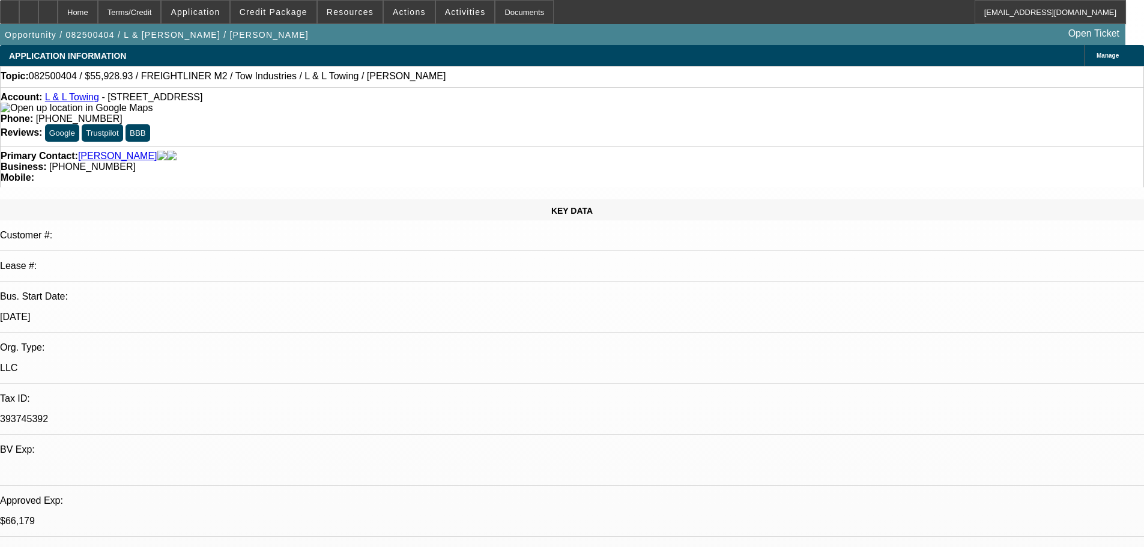
select select "0"
select select "2"
select select "0.1"
select select "4"
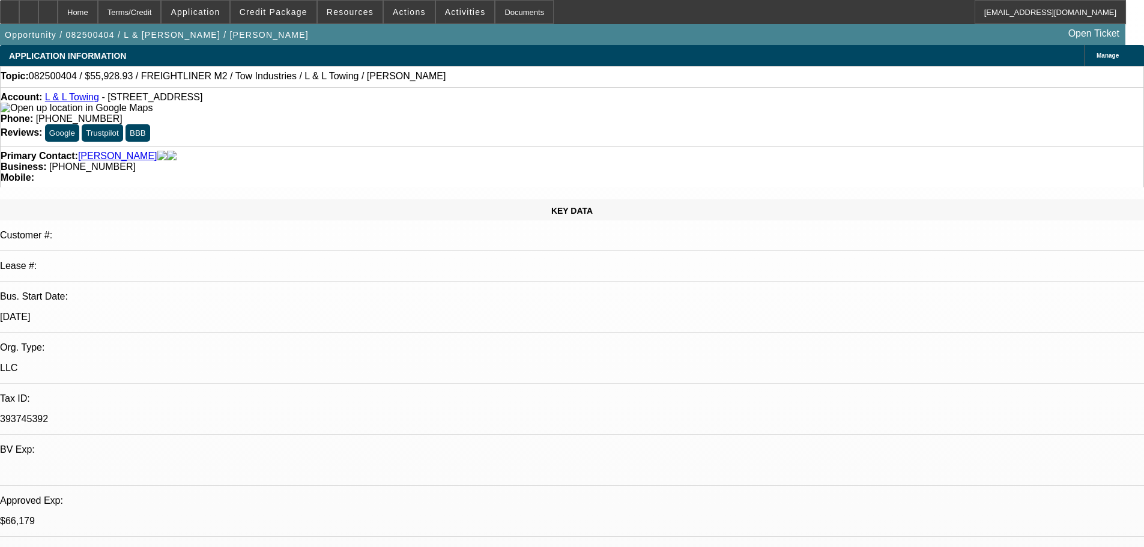
select select "0"
select select "2"
select select "0.1"
select select "4"
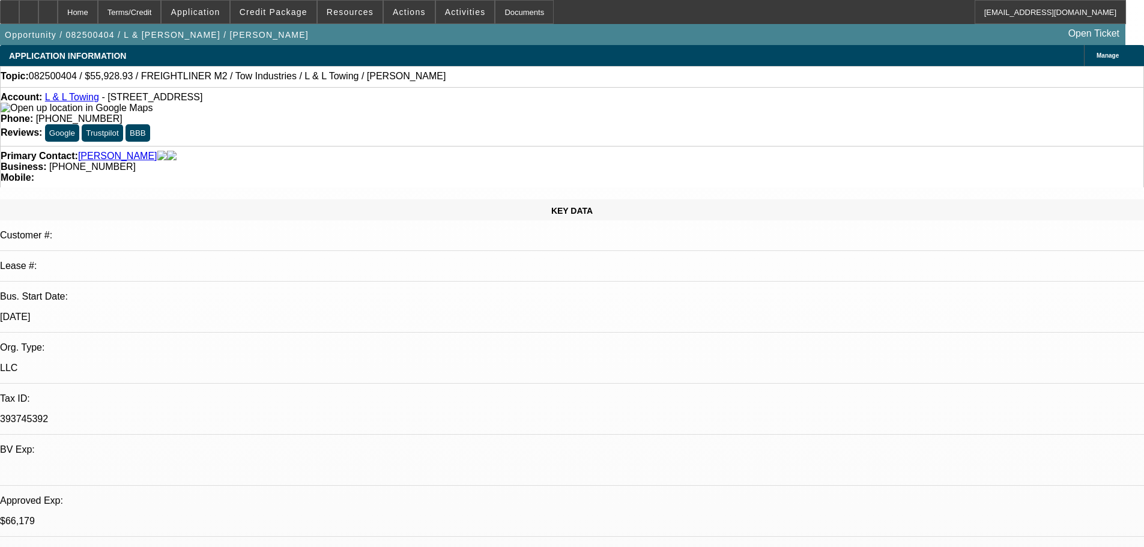
select select "0"
select select "2"
select select "0.1"
select select "4"
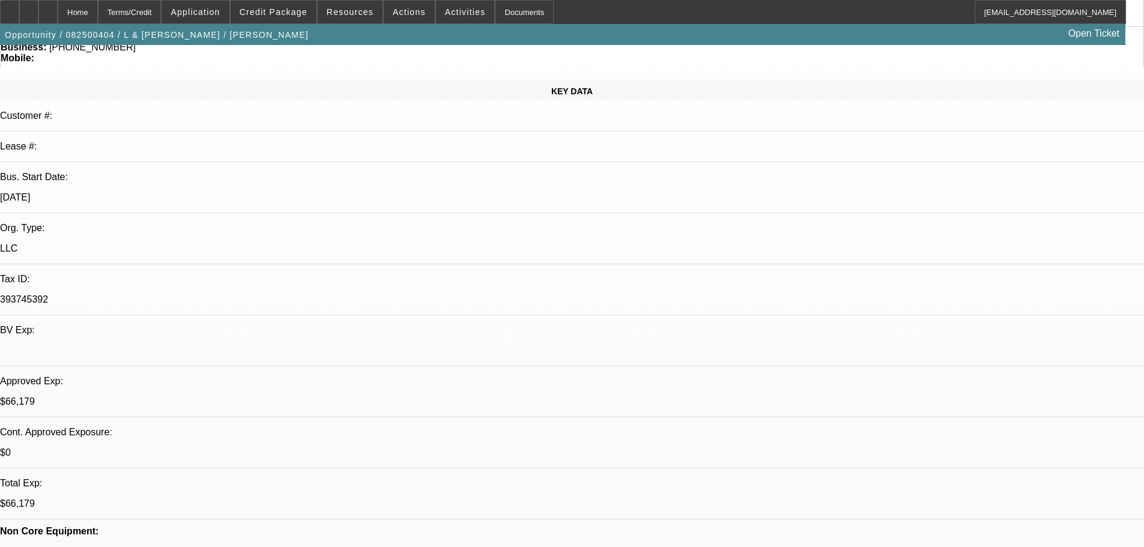
scroll to position [120, 0]
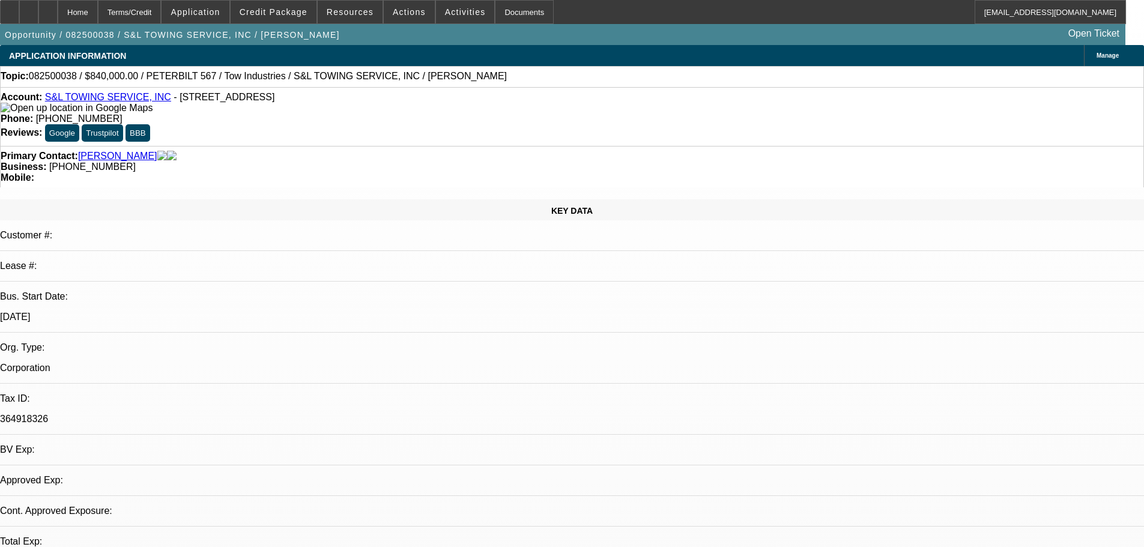
select select "0"
select select "2"
select select "0.1"
select select "4"
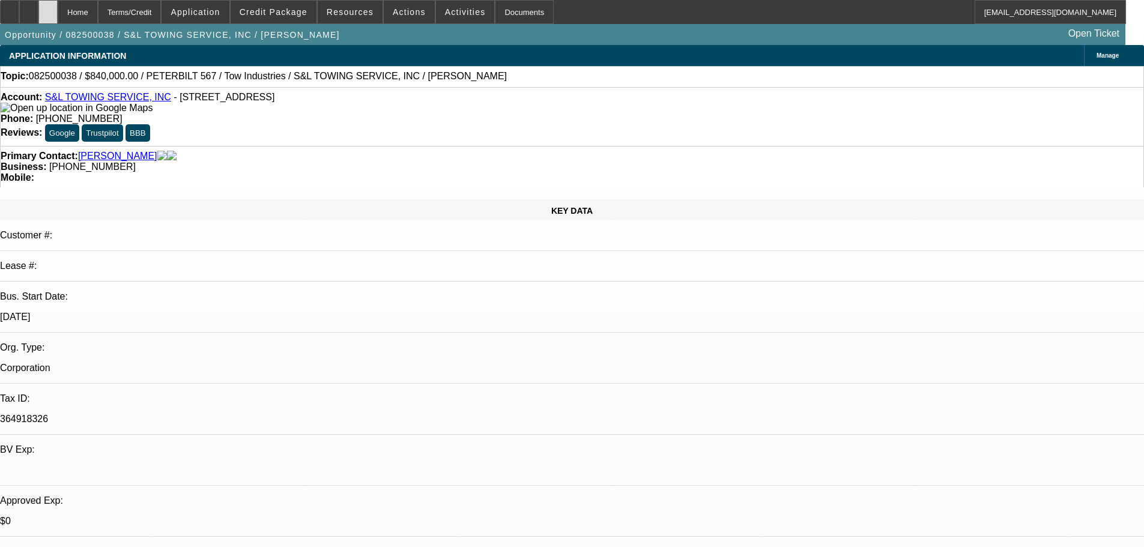
click at [48, 8] on icon at bounding box center [48, 8] width 0 height 0
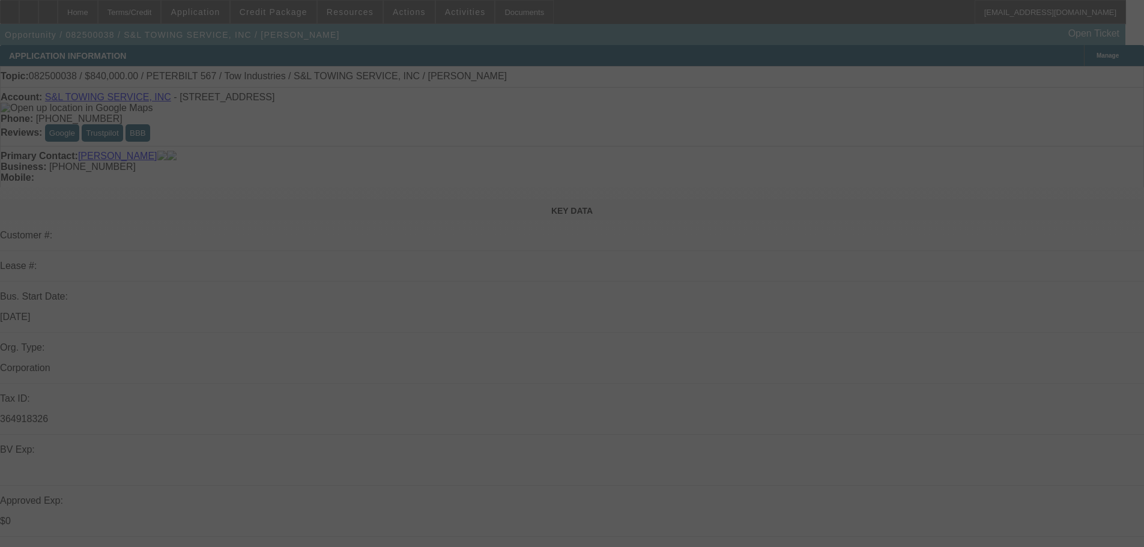
select select "0"
select select "2"
select select "0.1"
select select "4"
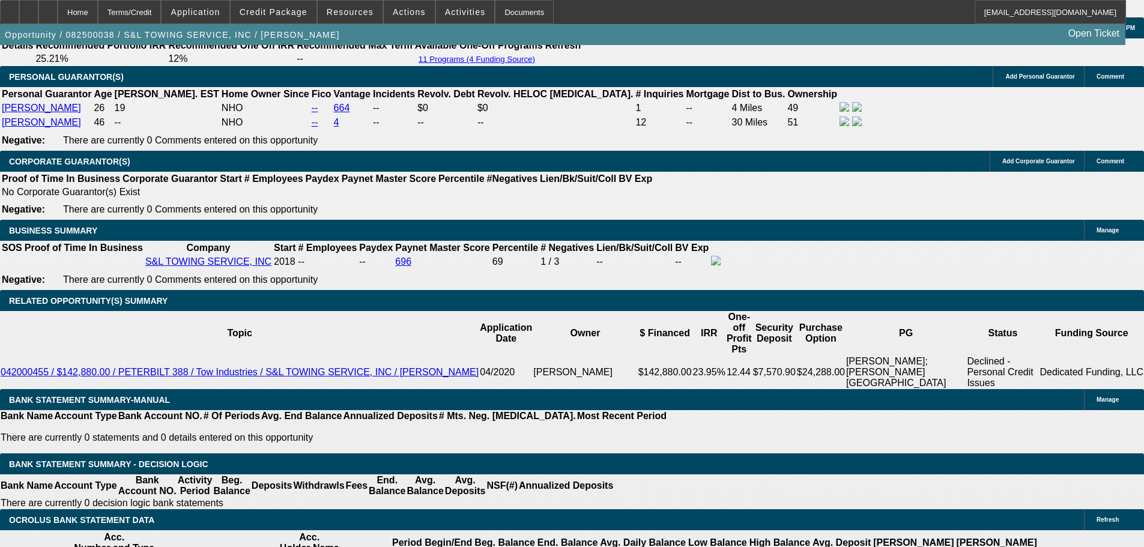
scroll to position [1574, 0]
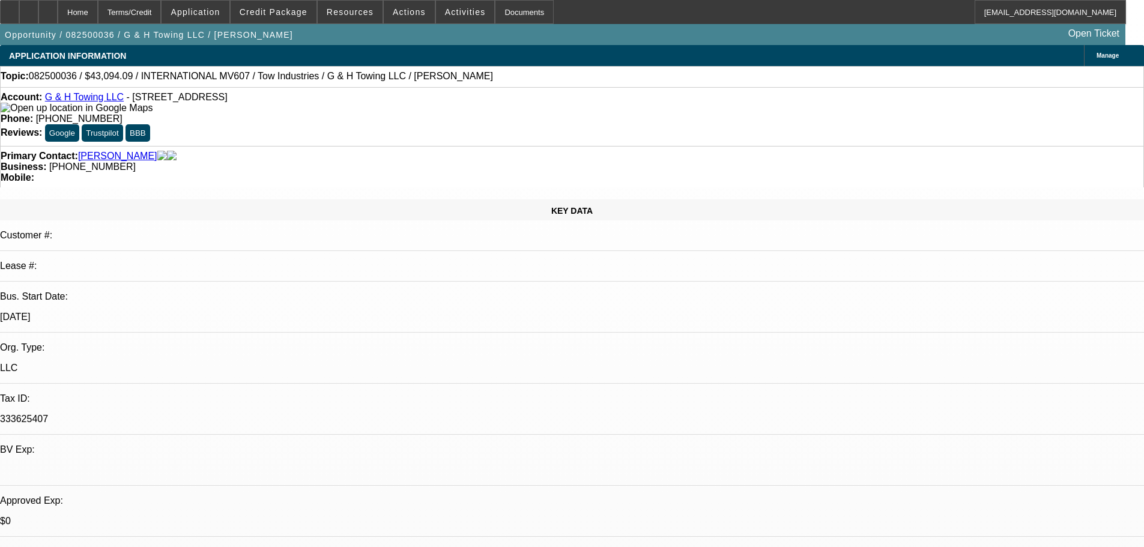
select select "0"
select select "2"
select select "0.1"
select select "4"
